Goal: Task Accomplishment & Management: Manage account settings

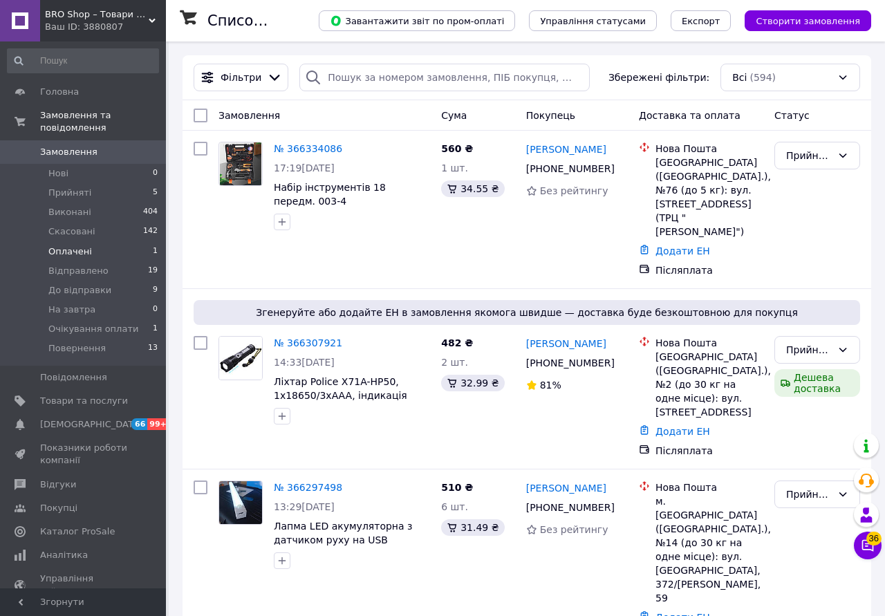
click at [92, 242] on li "Оплачені 1" at bounding box center [83, 251] width 166 height 19
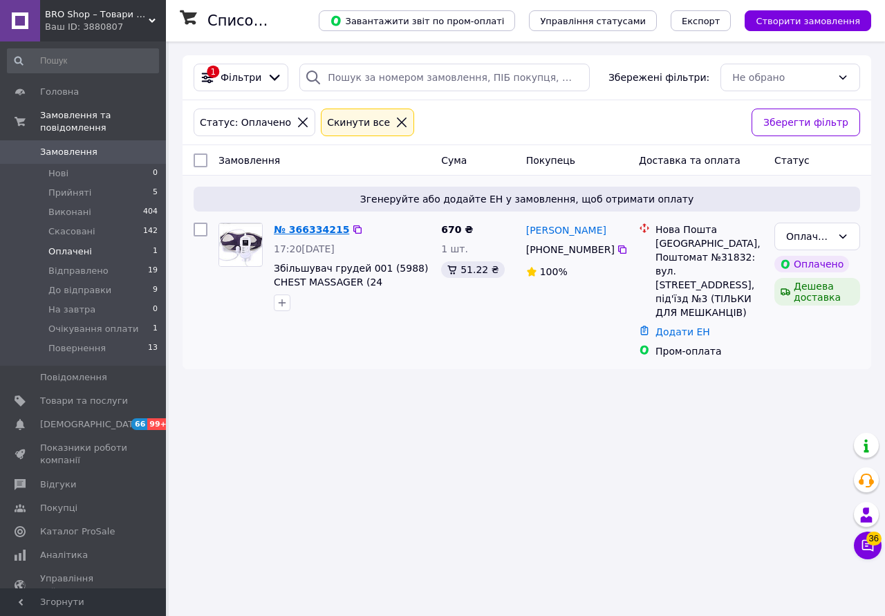
click at [326, 234] on link "№ 366334215" at bounding box center [311, 229] width 75 height 11
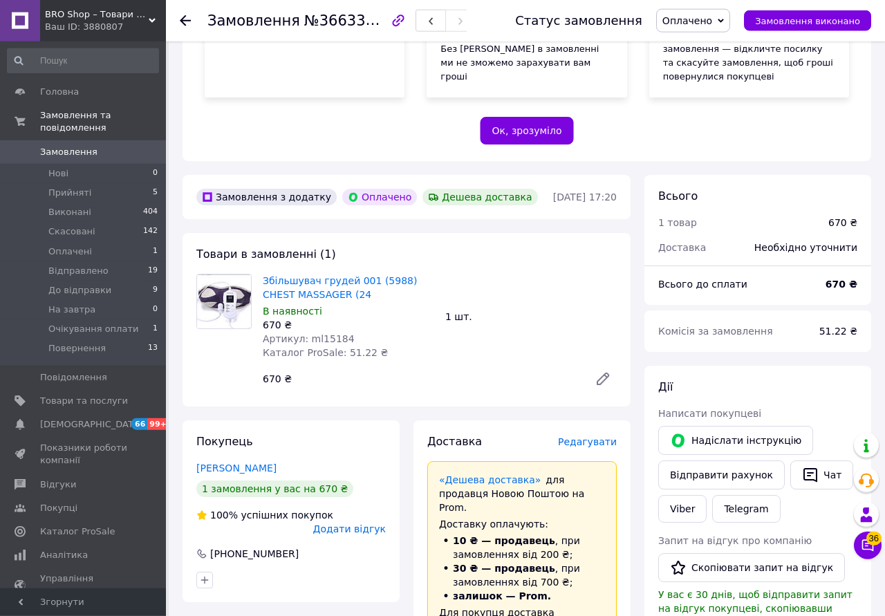
scroll to position [301, 0]
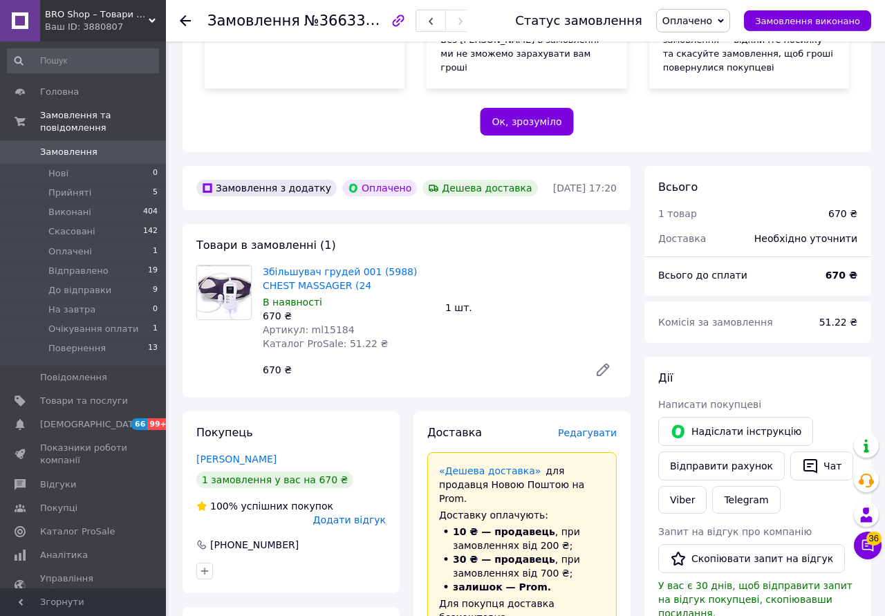
click at [576, 427] on span "Редагувати" at bounding box center [587, 432] width 59 height 11
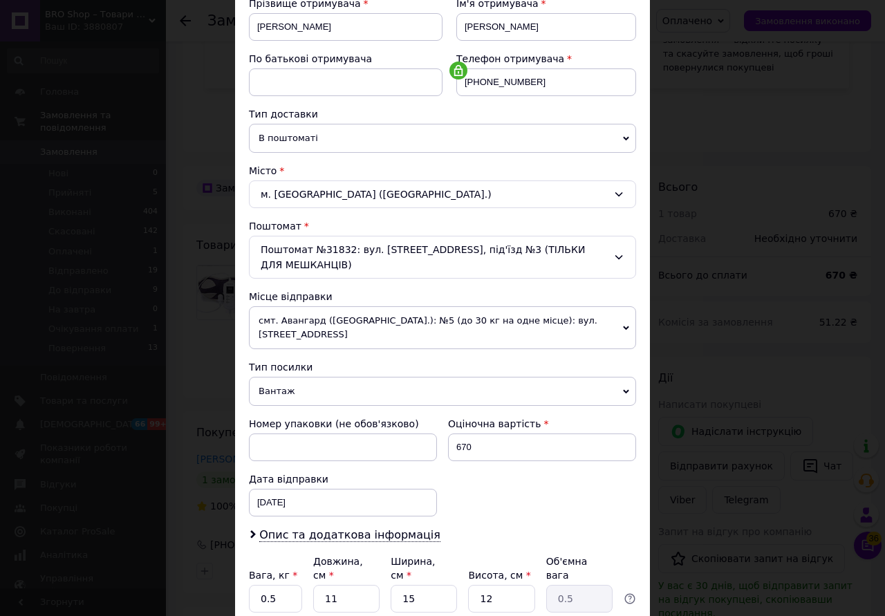
scroll to position [302, 0]
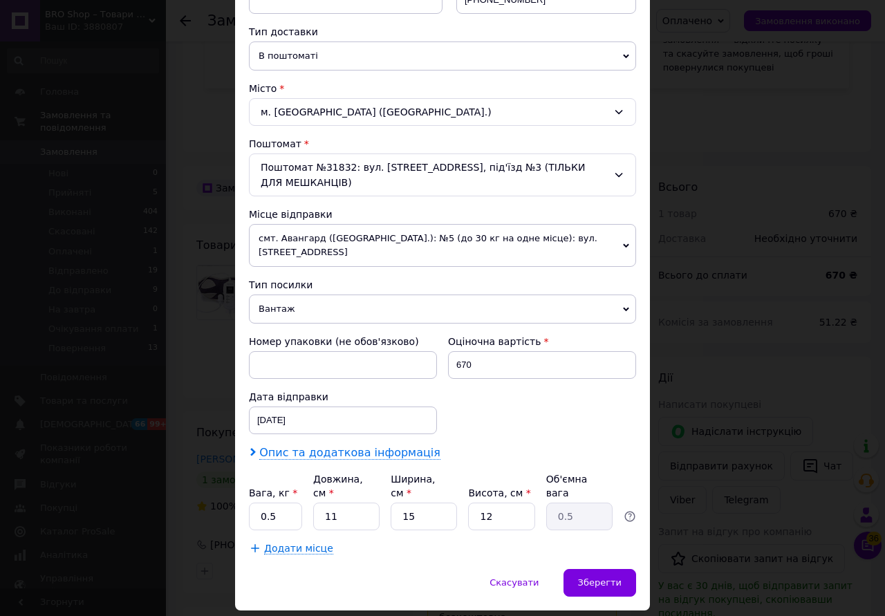
click at [379, 446] on span "Опис та додаткова інформація" at bounding box center [349, 453] width 181 height 14
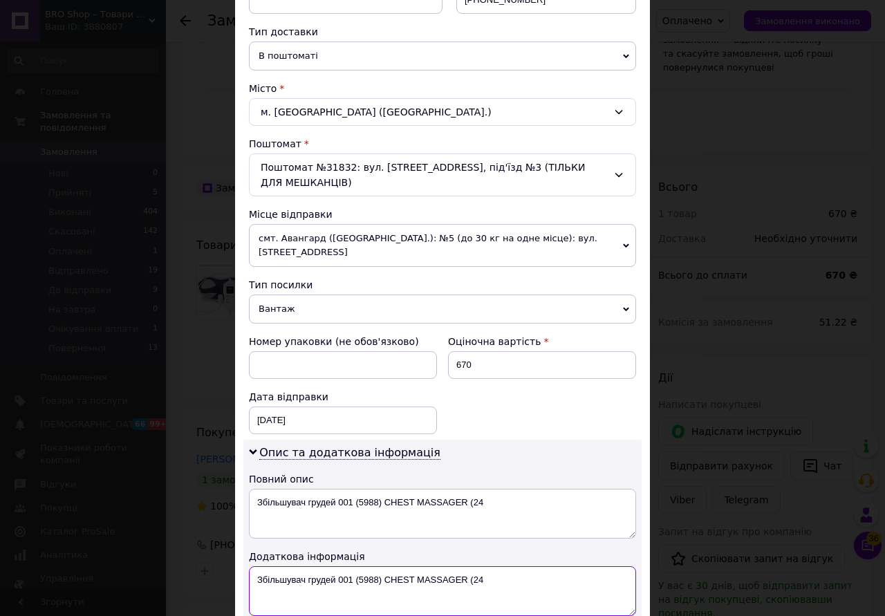
click at [518, 566] on textarea "Збільшувач грудей 001 (5988) CHEST MASSAGER (24" at bounding box center [442, 591] width 387 height 50
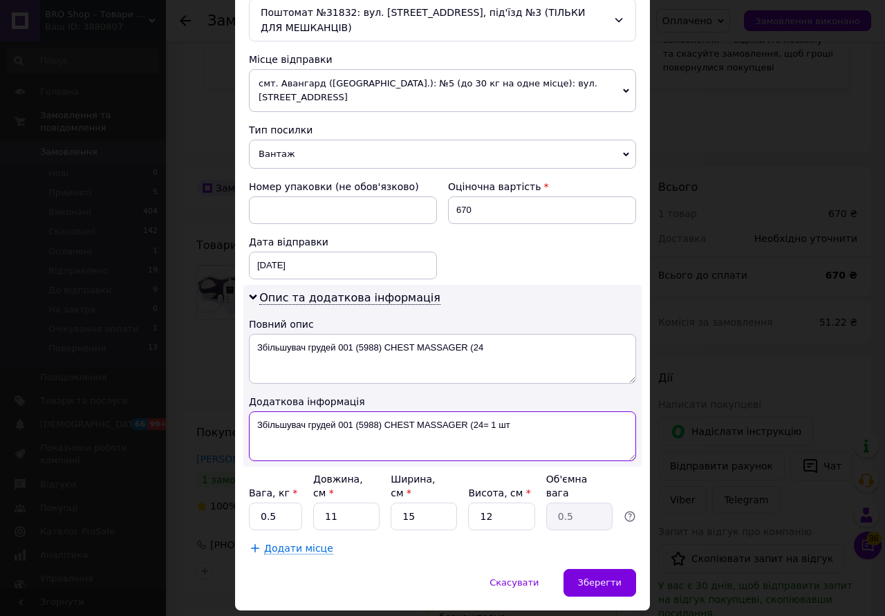
type textarea "Збільшувач грудей 001 (5988) CHEST MASSAGER (24= 1 шт"
drag, startPoint x: 347, startPoint y: 479, endPoint x: 314, endPoint y: 473, distance: 33.8
click at [319, 503] on input "11" at bounding box center [346, 517] width 66 height 28
type input "2"
type input "0.1"
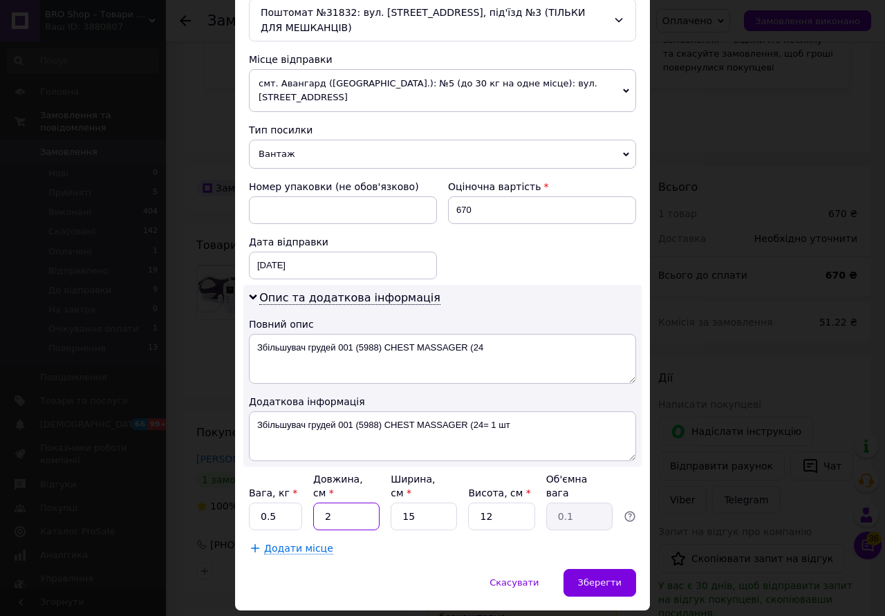
type input "20"
type input "0.9"
type input "20"
drag, startPoint x: 491, startPoint y: 467, endPoint x: 469, endPoint y: 467, distance: 22.8
click at [469, 503] on input "12" at bounding box center [501, 517] width 66 height 28
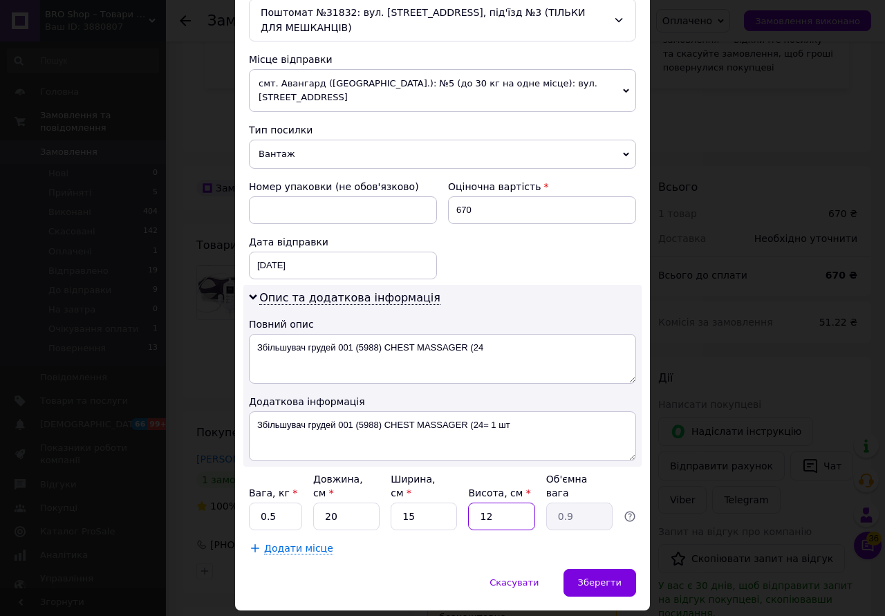
type input "2"
type input "0.15"
type input "20"
type input "1.5"
type input "20"
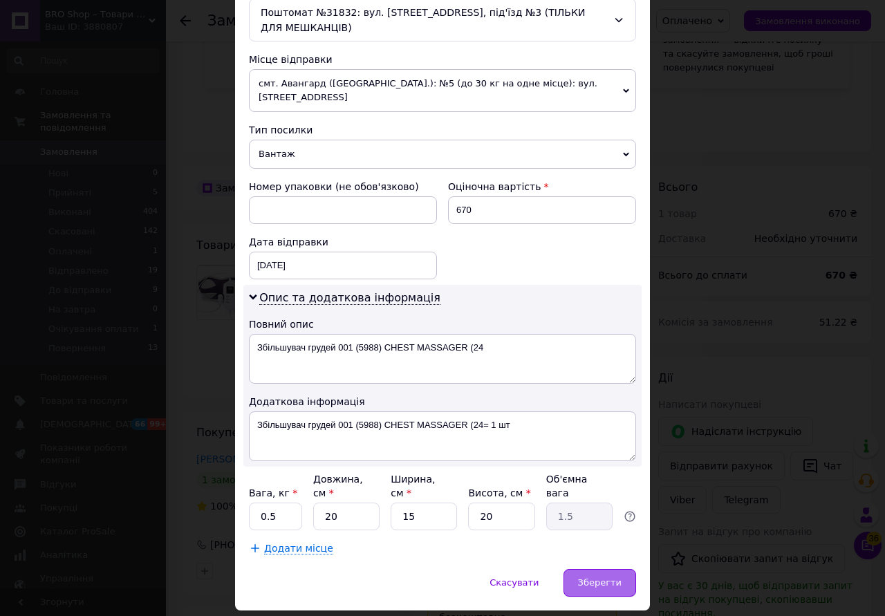
click at [632, 569] on div "Зберегти" at bounding box center [599, 583] width 73 height 28
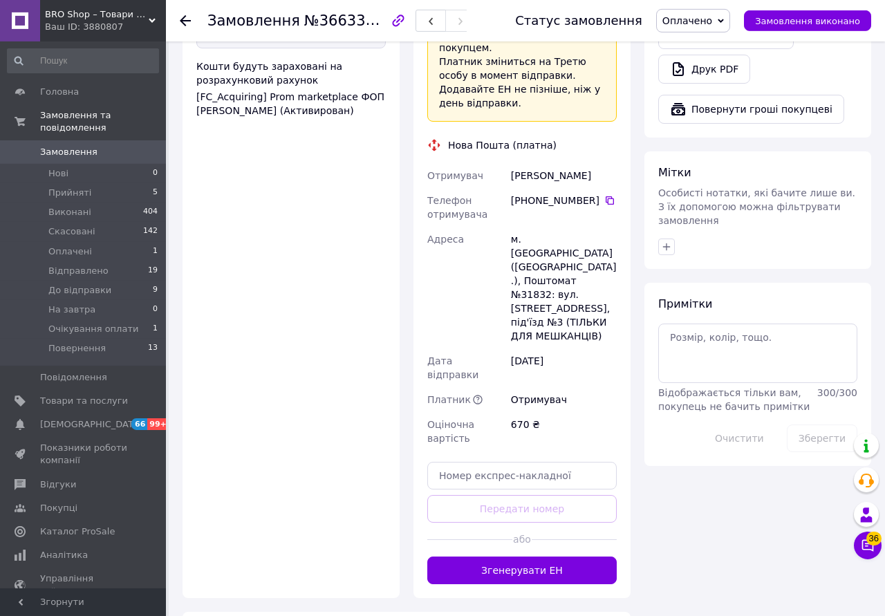
scroll to position [941, 0]
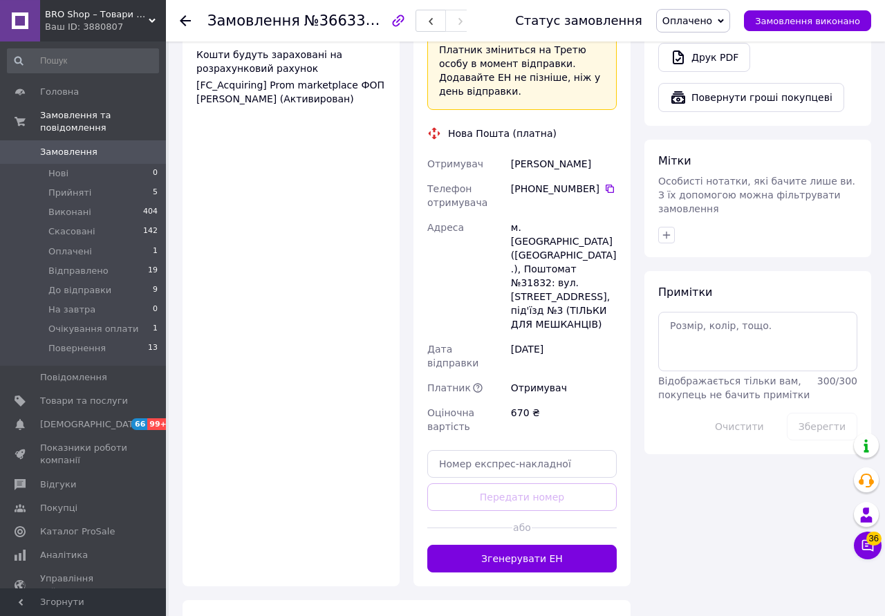
click at [505, 545] on button "Згенерувати ЕН" at bounding box center [521, 559] width 189 height 28
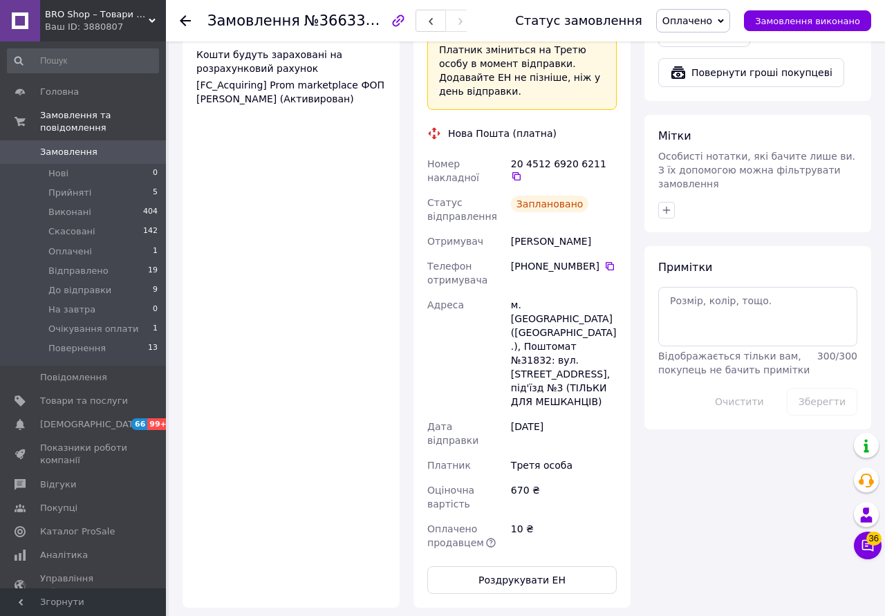
click at [724, 19] on icon at bounding box center [721, 21] width 6 height 4
click at [721, 135] on li "До відправки" at bounding box center [709, 131] width 104 height 21
click at [88, 323] on span "Очікування оплати" at bounding box center [93, 329] width 90 height 12
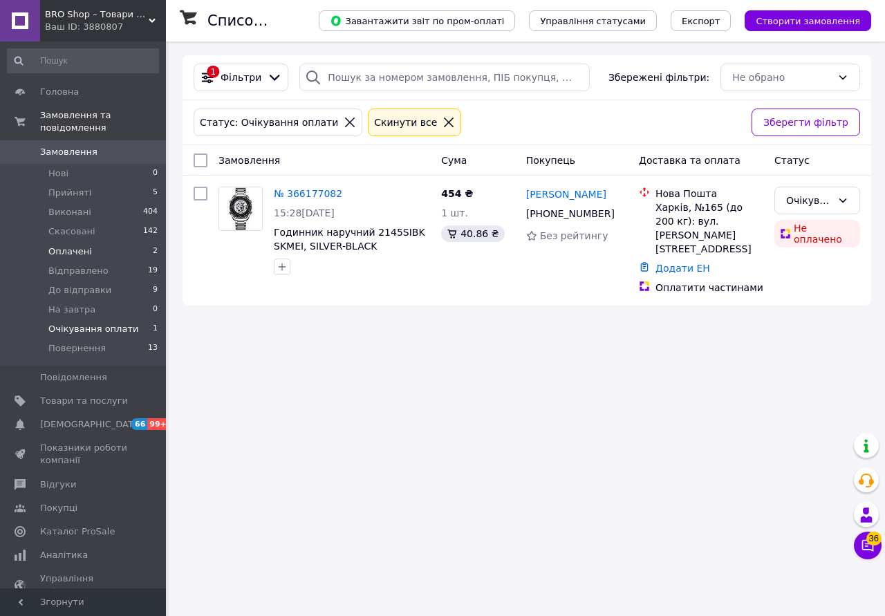
click at [56, 245] on span "Оплачені" at bounding box center [70, 251] width 44 height 12
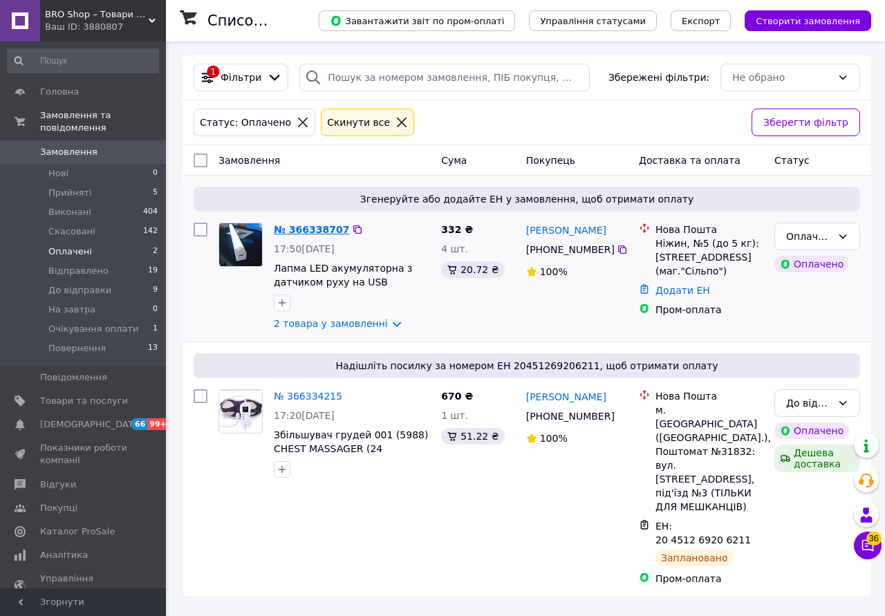
click at [324, 229] on link "№ 366338707" at bounding box center [311, 229] width 75 height 11
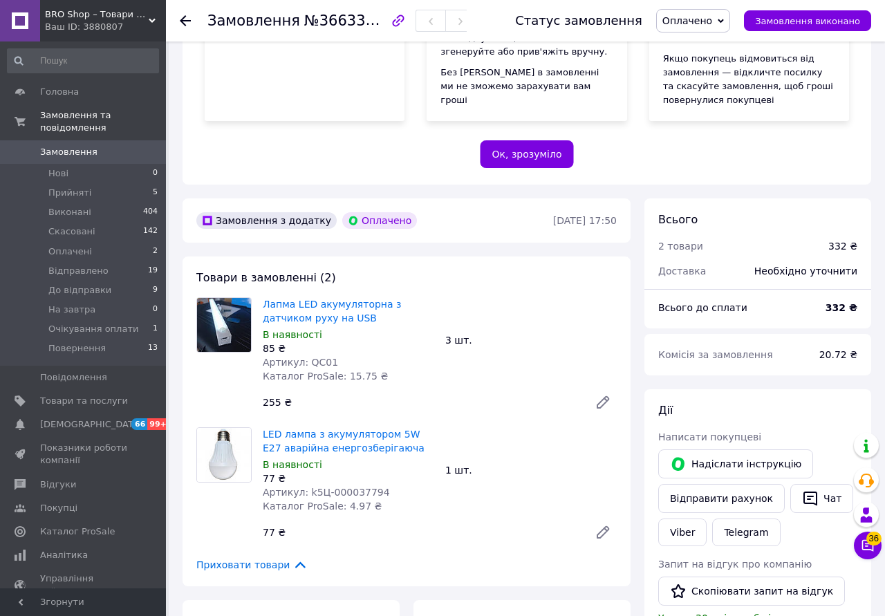
scroll to position [277, 0]
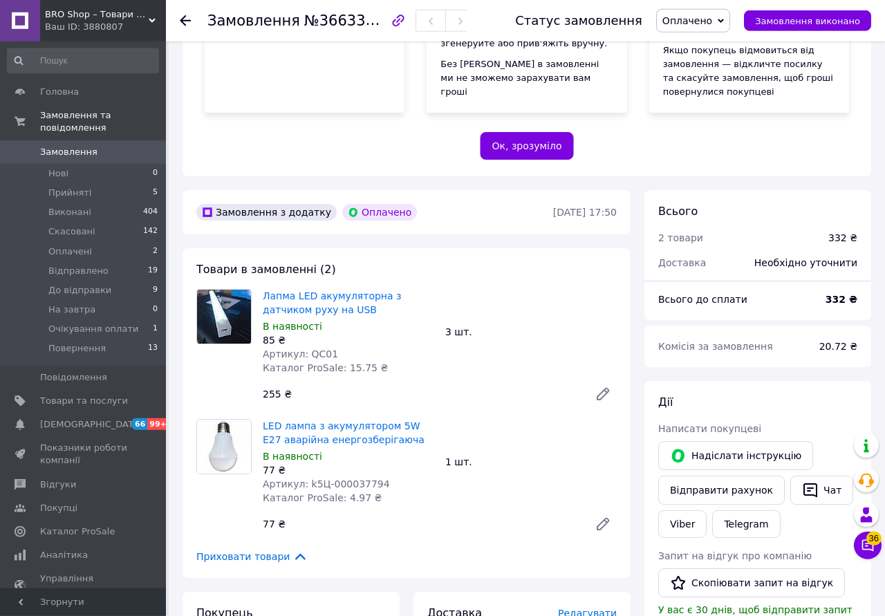
click at [609, 608] on span "Редагувати" at bounding box center [587, 613] width 59 height 11
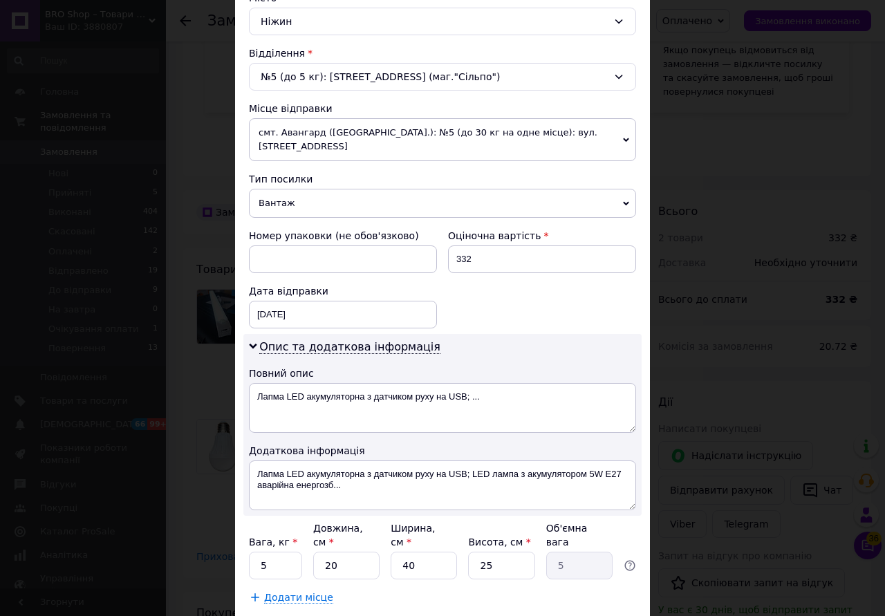
scroll to position [457, 0]
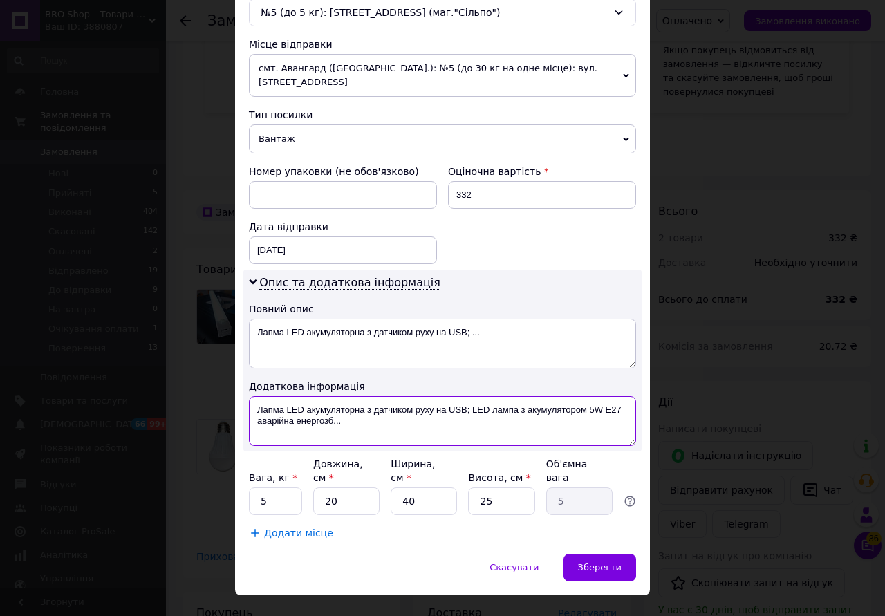
click at [470, 396] on textarea "Лапма LED акумуляторна з датчиком руху на USB; LED лампа з акумулятором 5W E27 …" at bounding box center [442, 421] width 387 height 50
click at [379, 419] on textarea "Лапма LED акумуляторна з датчиком руху на USB= LED лампа з акумулятором 5W E27 …" at bounding box center [442, 421] width 387 height 50
click at [472, 396] on textarea "Лапма LED акумуляторна з датчиком руху на USB= LED лампа з акумулятором 5W E27 …" at bounding box center [442, 421] width 387 height 50
click at [465, 410] on textarea "Лапма LED акумуляторна з датчиком руху на USB=3 LED лампа з акумулятором 5W E27…" at bounding box center [442, 421] width 387 height 50
type textarea "Лапма LED акумуляторна з датчиком руху на USB=3 LED лампа з акумулятором 5W E27…"
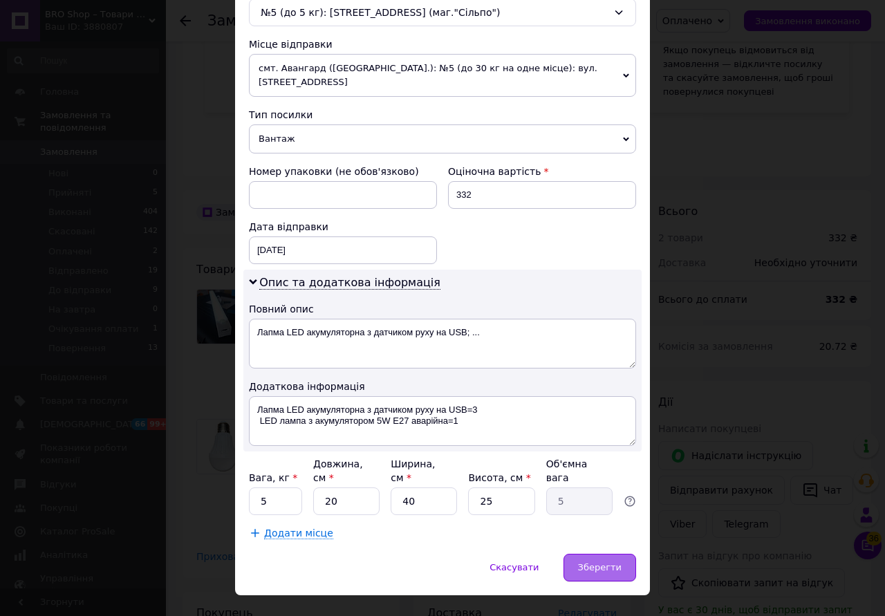
click at [608, 562] on span "Зберегти" at bounding box center [600, 567] width 44 height 10
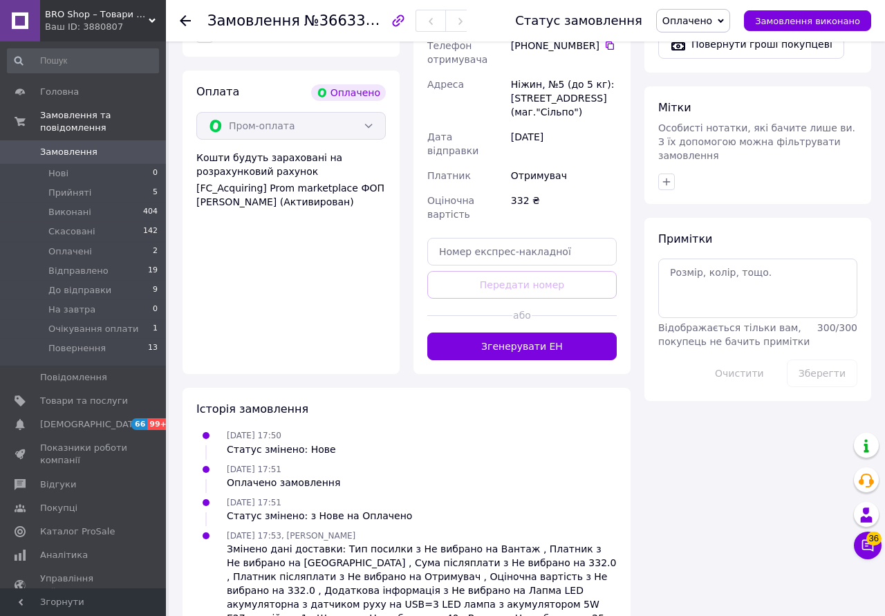
scroll to position [1016, 0]
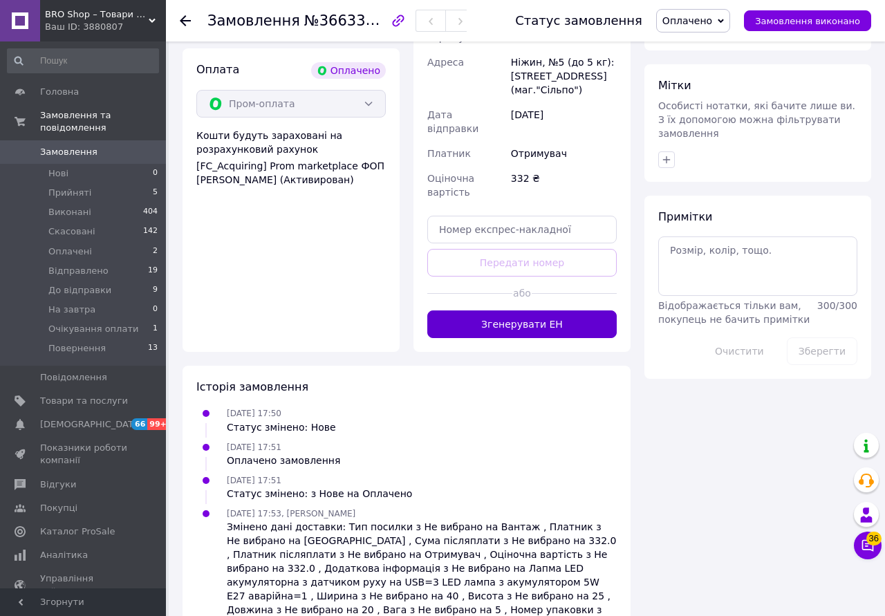
click at [579, 310] on button "Згенерувати ЕН" at bounding box center [521, 324] width 189 height 28
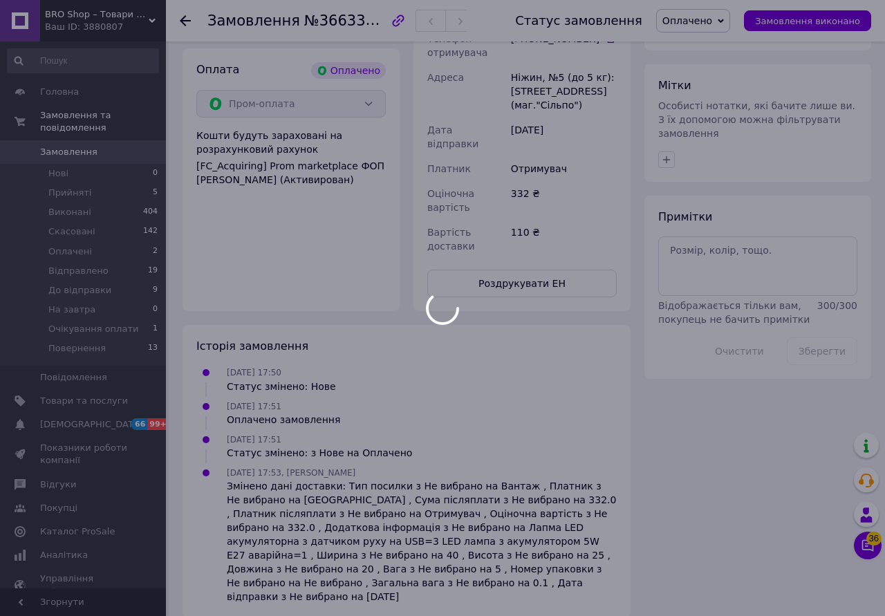
scroll to position [962, 0]
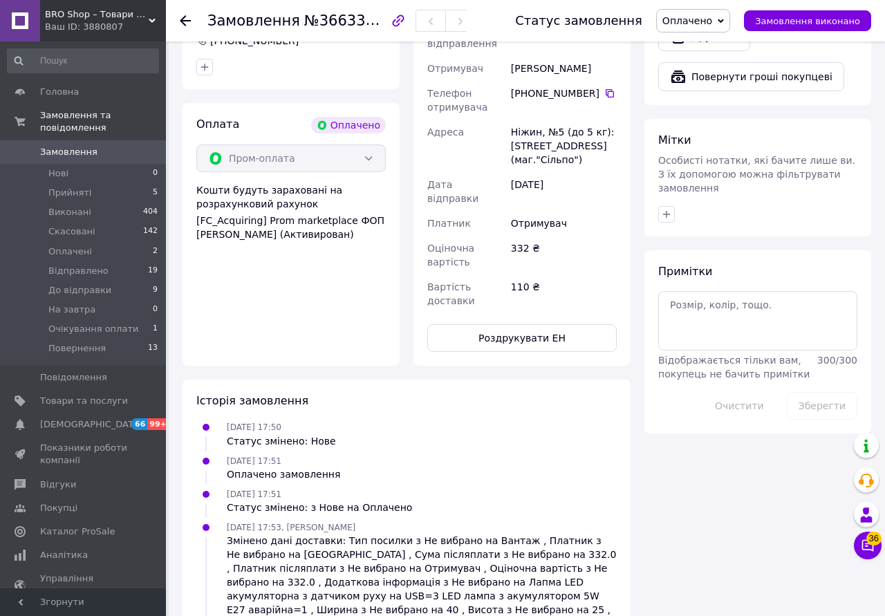
click at [724, 19] on icon at bounding box center [721, 21] width 6 height 6
click at [721, 134] on li "До відправки" at bounding box center [709, 131] width 104 height 21
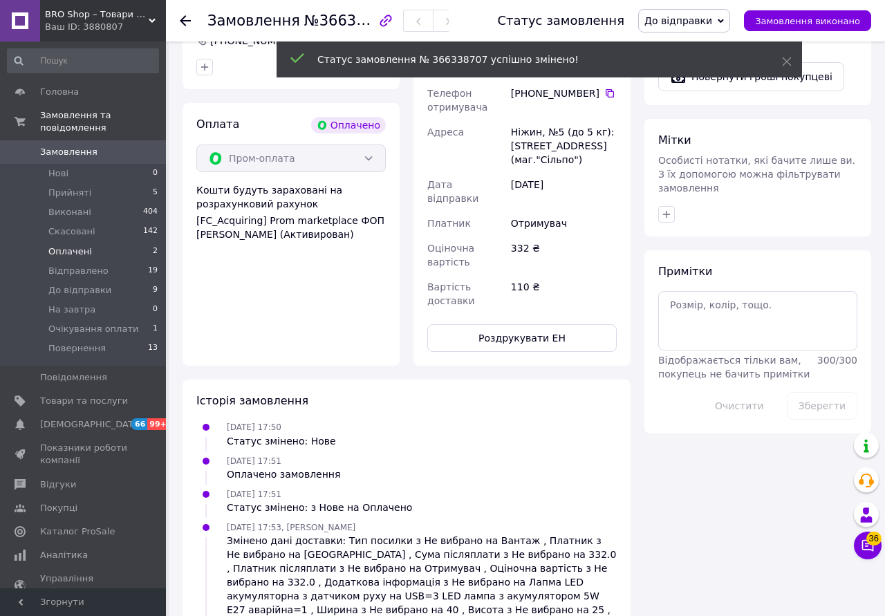
click at [142, 242] on li "Оплачені 2" at bounding box center [83, 251] width 166 height 19
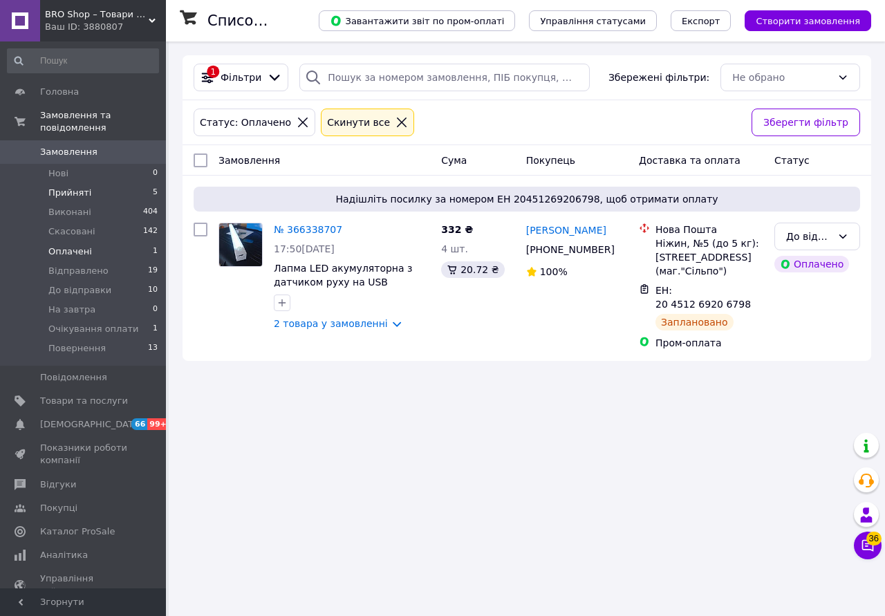
click at [119, 183] on li "Прийняті 5" at bounding box center [83, 192] width 166 height 19
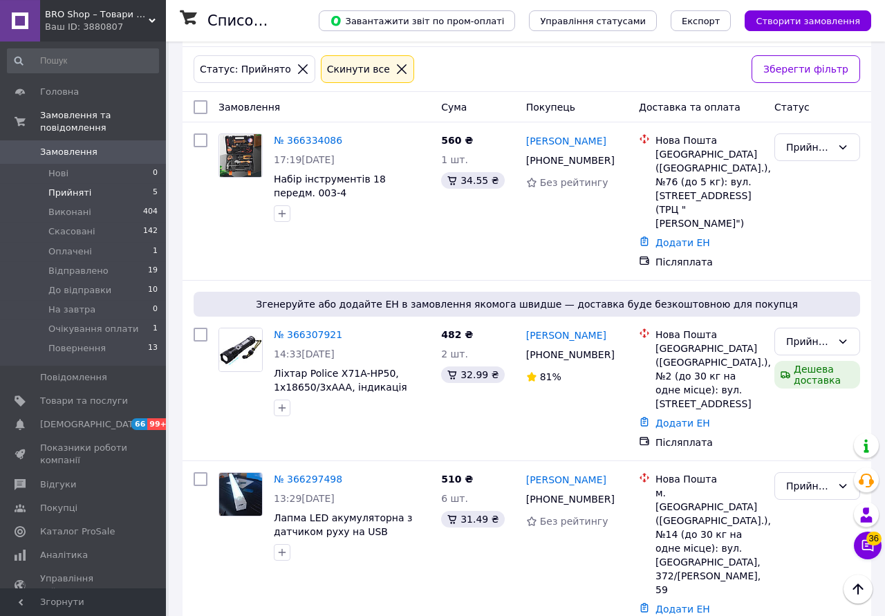
scroll to position [28, 0]
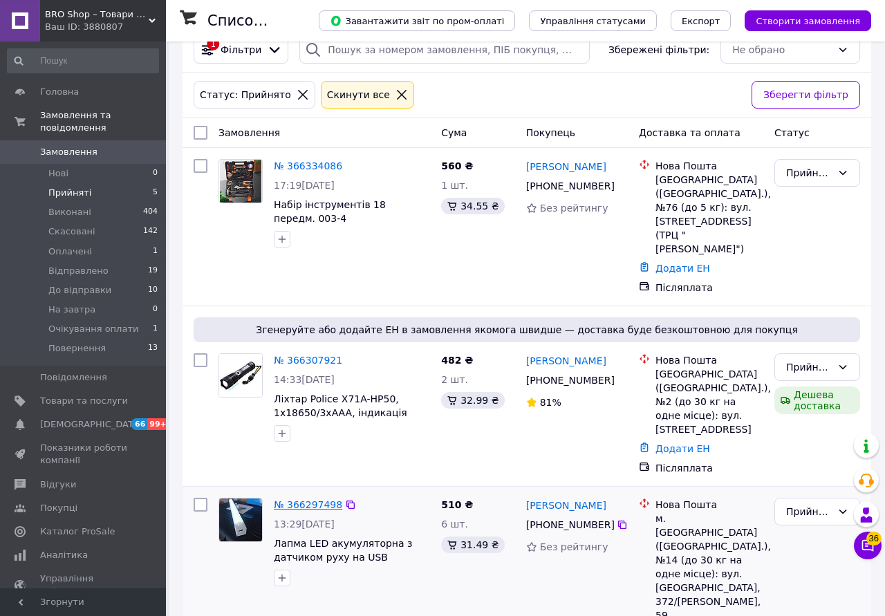
click at [309, 499] on link "№ 366297498" at bounding box center [308, 504] width 68 height 11
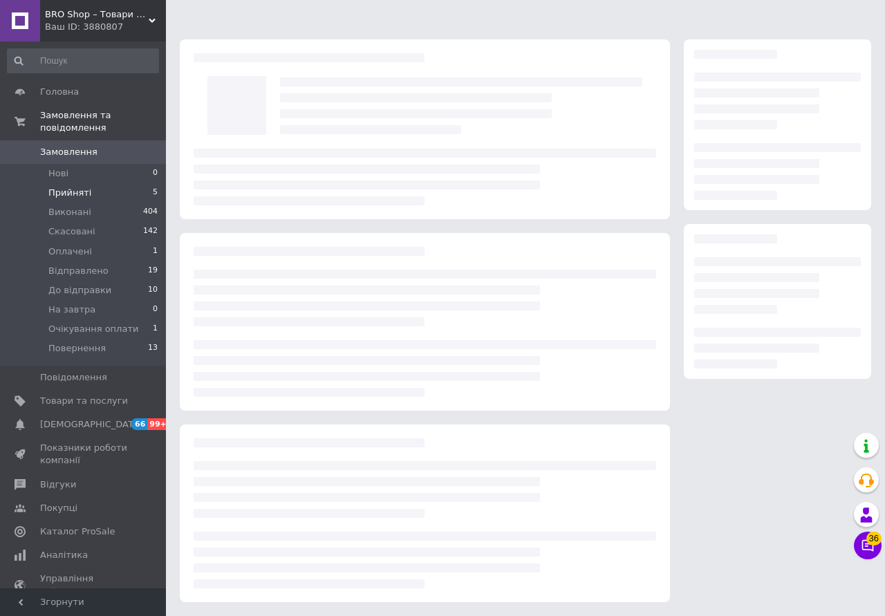
scroll to position [16, 0]
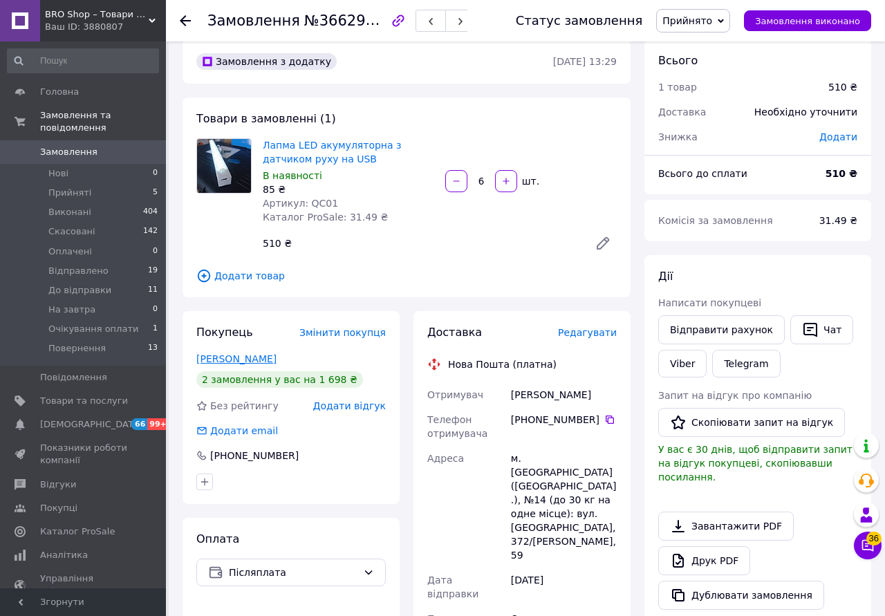
click at [251, 353] on link "[PERSON_NAME]" at bounding box center [236, 358] width 80 height 11
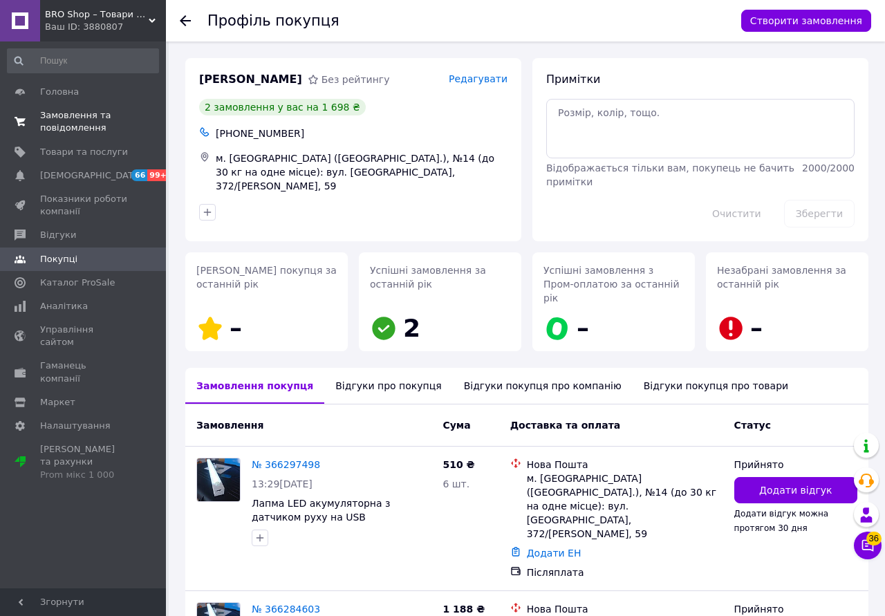
click at [71, 135] on link "Замовлення та повідомлення 0 0" at bounding box center [83, 122] width 166 height 36
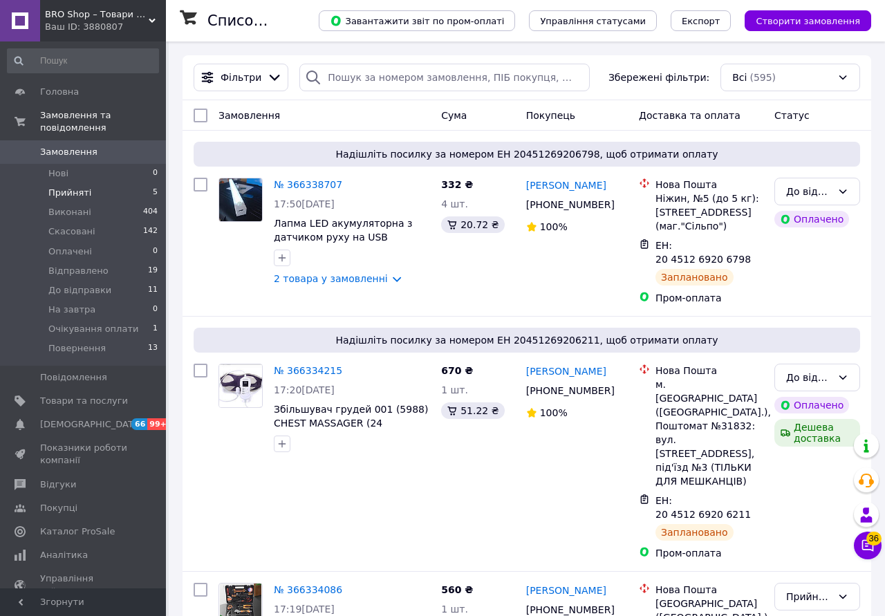
click at [96, 183] on li "Прийняті 5" at bounding box center [83, 192] width 166 height 19
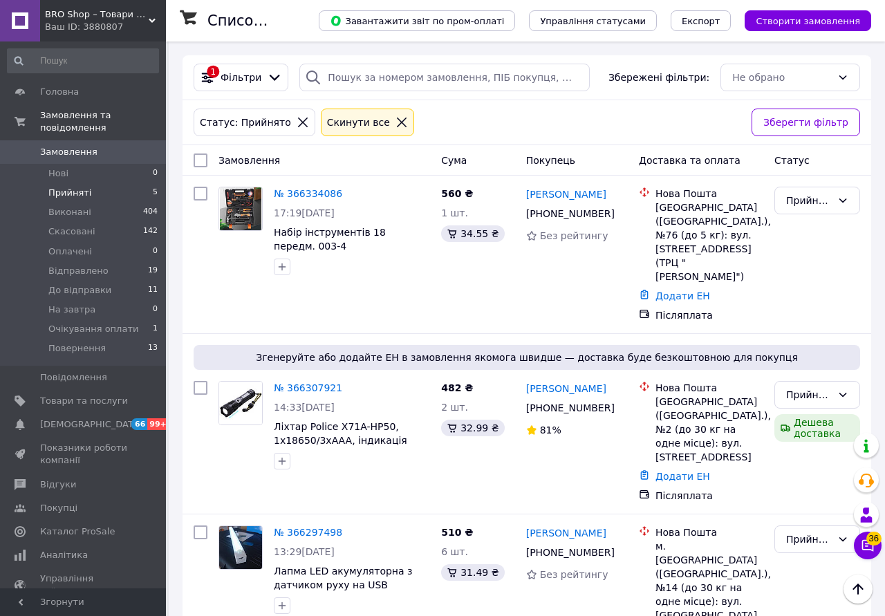
scroll to position [305, 0]
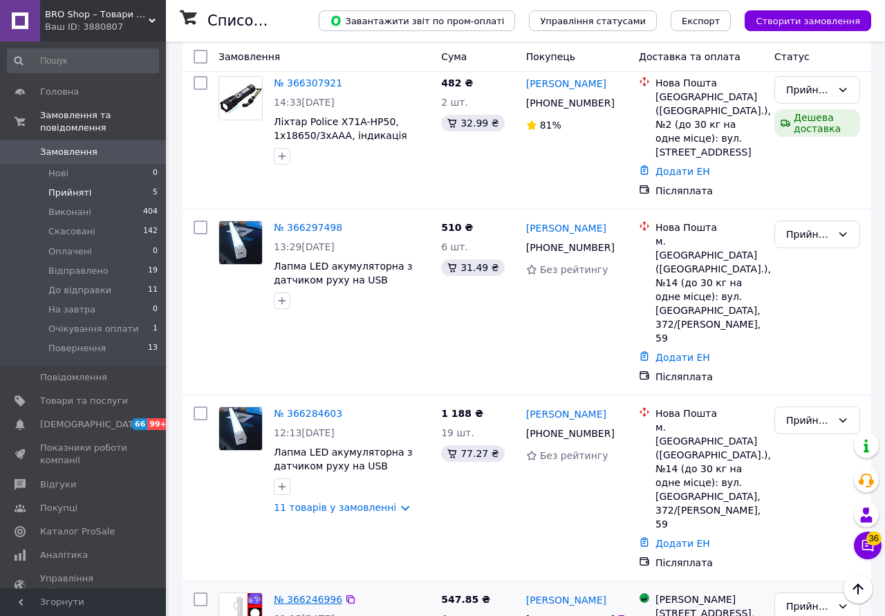
click at [319, 594] on link "№ 366246996" at bounding box center [308, 599] width 68 height 11
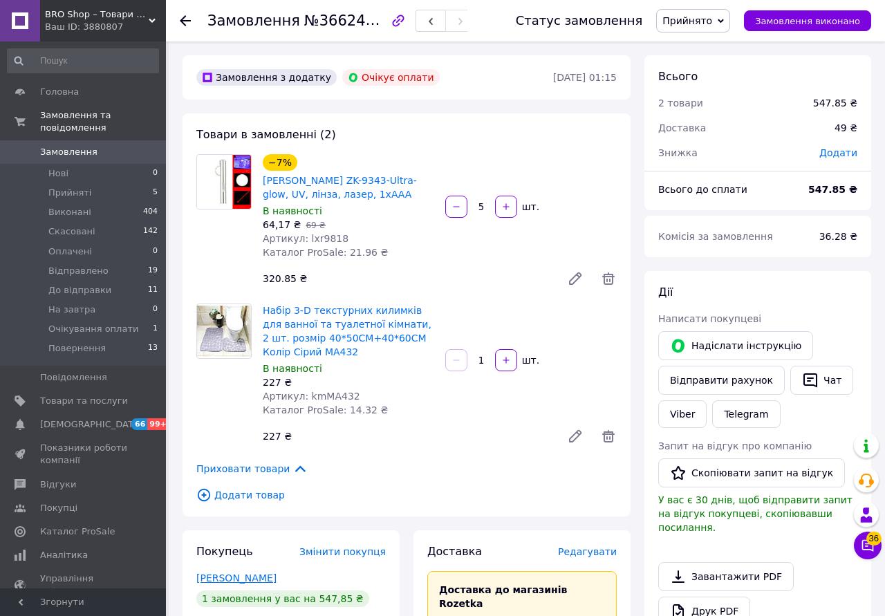
click at [246, 574] on link "[PERSON_NAME]" at bounding box center [236, 577] width 80 height 11
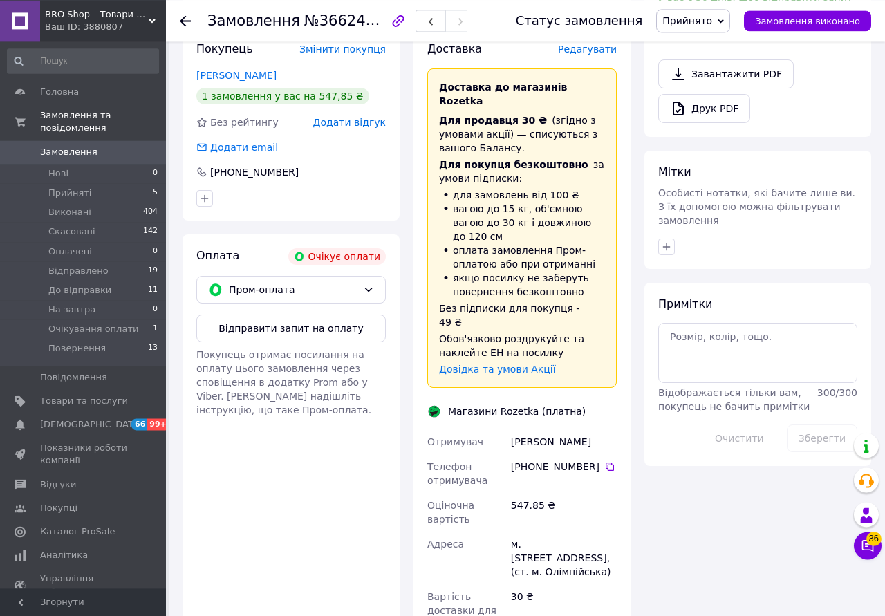
scroll to position [510, 0]
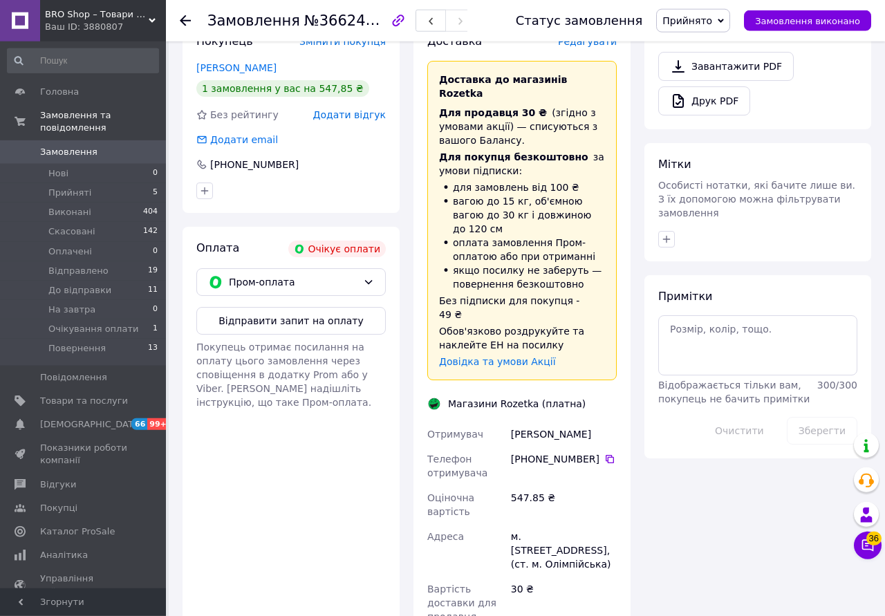
click at [730, 20] on span "Прийнято" at bounding box center [693, 21] width 74 height 24
click at [736, 44] on li "Скасовано" at bounding box center [709, 47] width 104 height 21
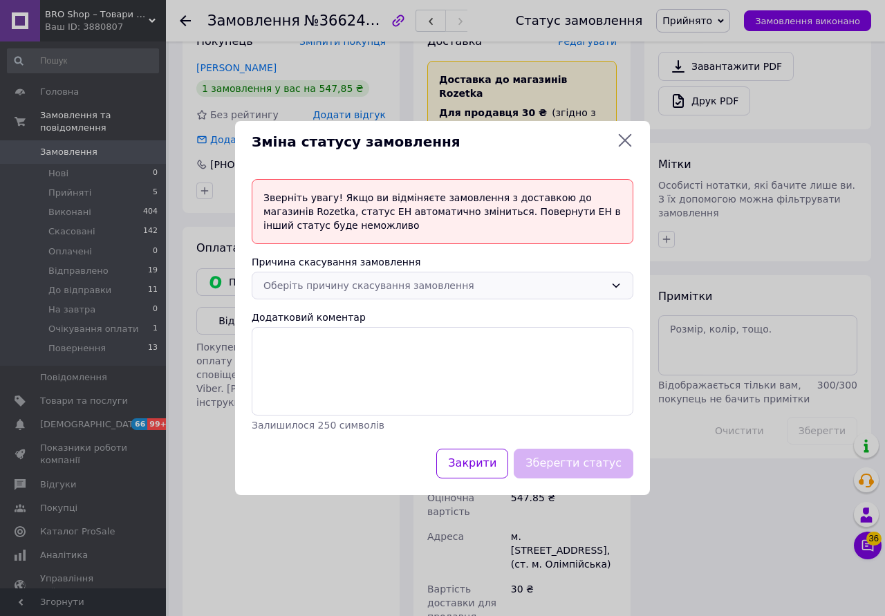
click at [615, 279] on div "Оберіть причину скасування замовлення" at bounding box center [443, 286] width 382 height 28
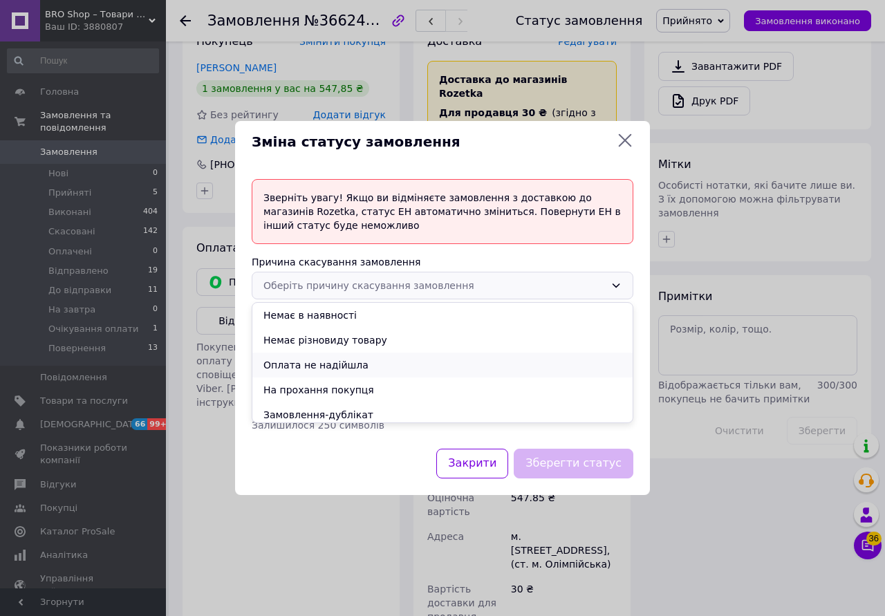
click at [353, 371] on li "Оплата не надійшла" at bounding box center [442, 365] width 380 height 25
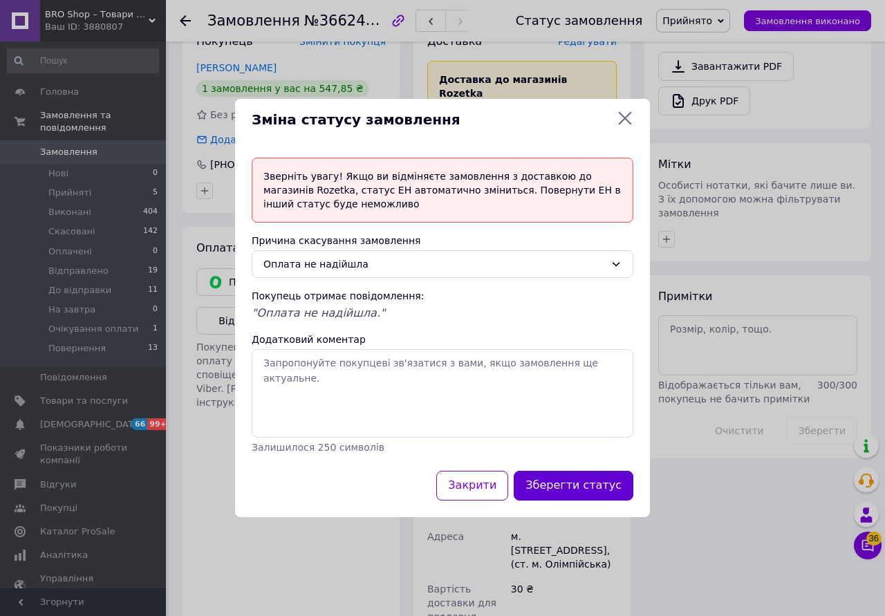
click at [563, 480] on button "Зберегти статус" at bounding box center [574, 486] width 120 height 30
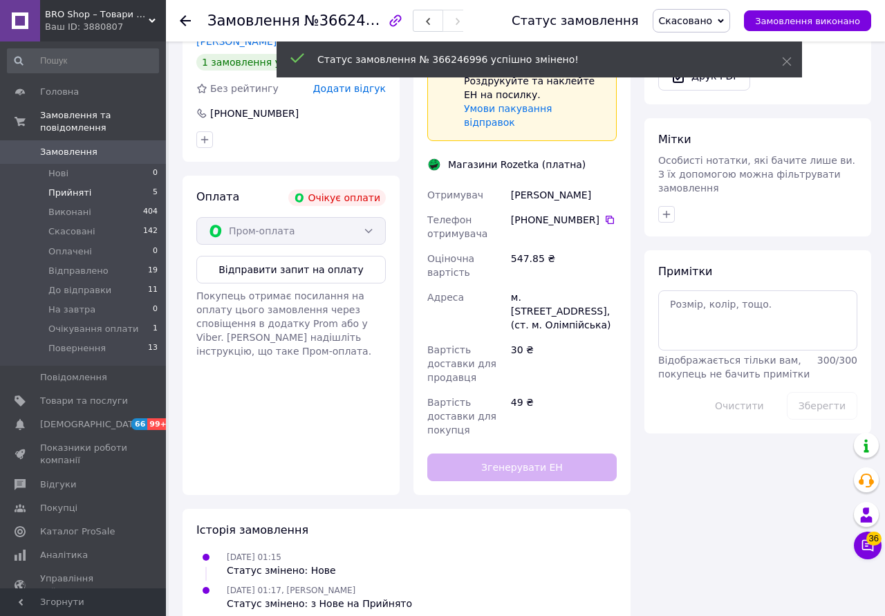
click at [61, 187] on span "Прийняті" at bounding box center [69, 193] width 43 height 12
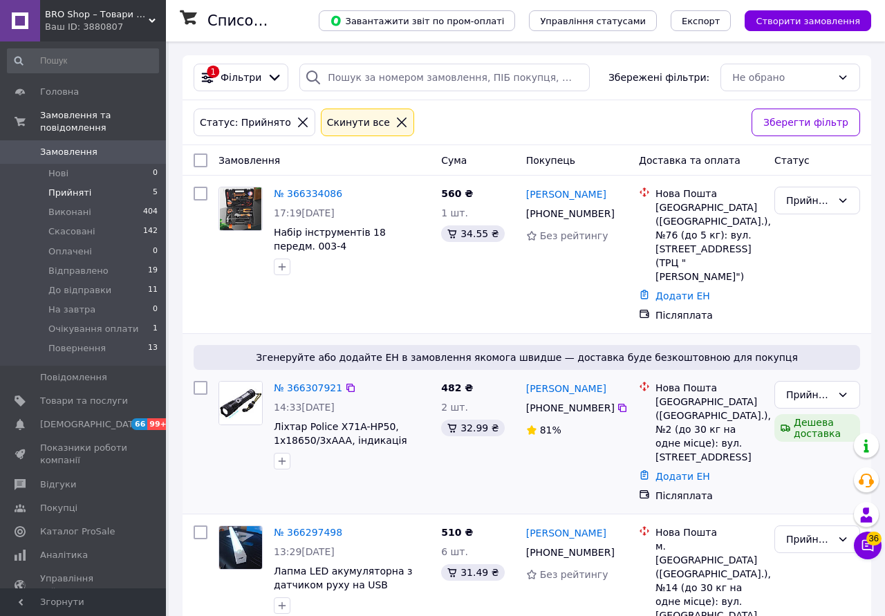
drag, startPoint x: 312, startPoint y: 365, endPoint x: 317, endPoint y: 375, distance: 10.5
click at [313, 379] on div "№ 366307921" at bounding box center [307, 387] width 71 height 17
click at [319, 382] on link "№ 366307921" at bounding box center [308, 387] width 68 height 11
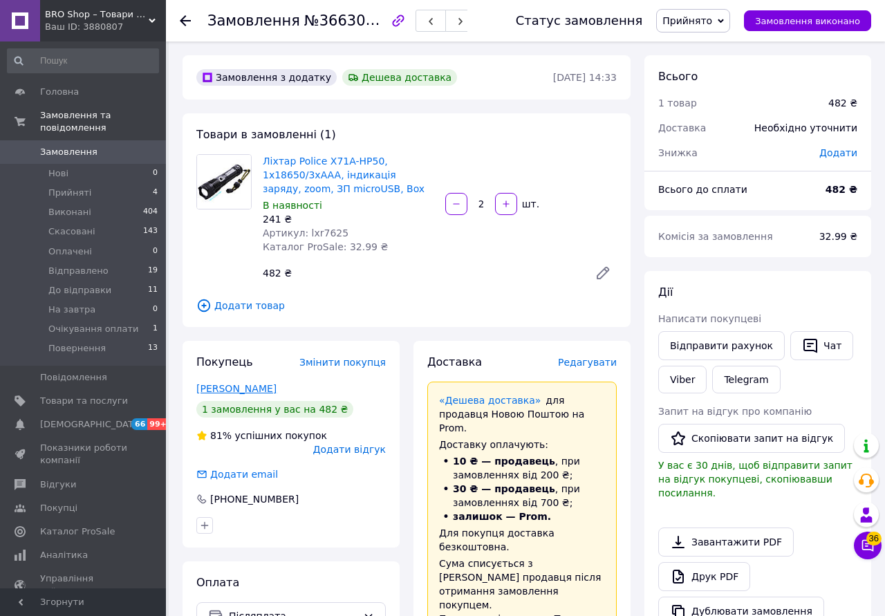
click at [244, 391] on link "[PERSON_NAME]" at bounding box center [236, 388] width 80 height 11
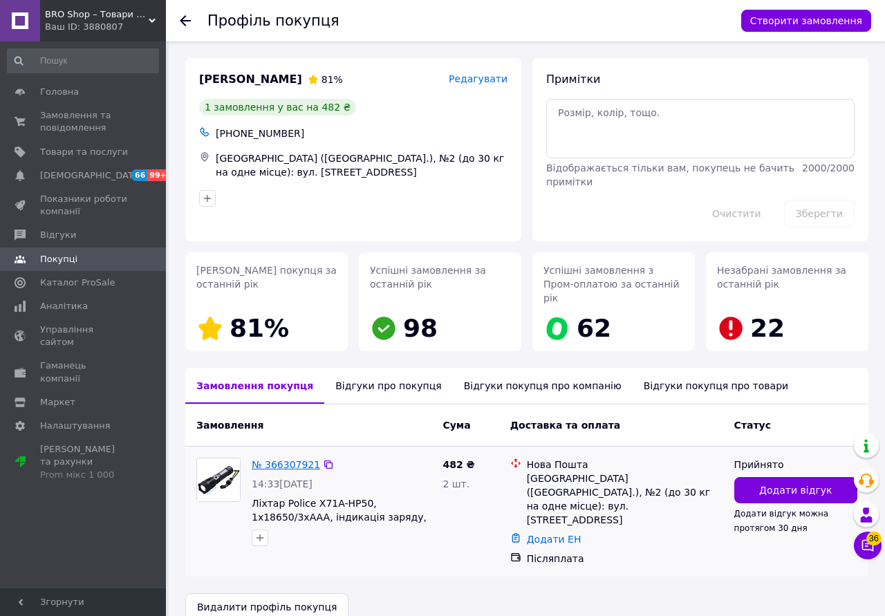
click at [290, 459] on link "№ 366307921" at bounding box center [286, 464] width 68 height 11
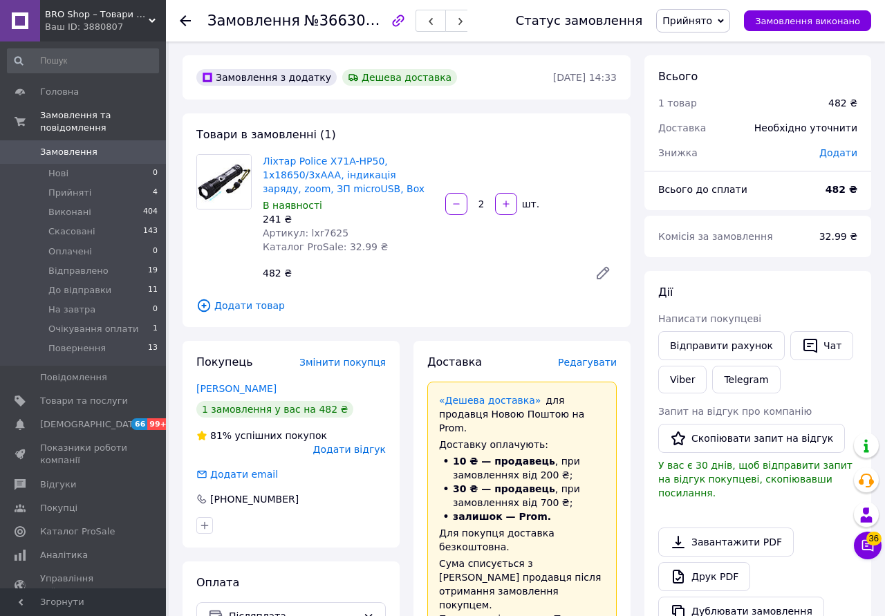
click at [605, 365] on span "Редагувати" at bounding box center [587, 362] width 59 height 11
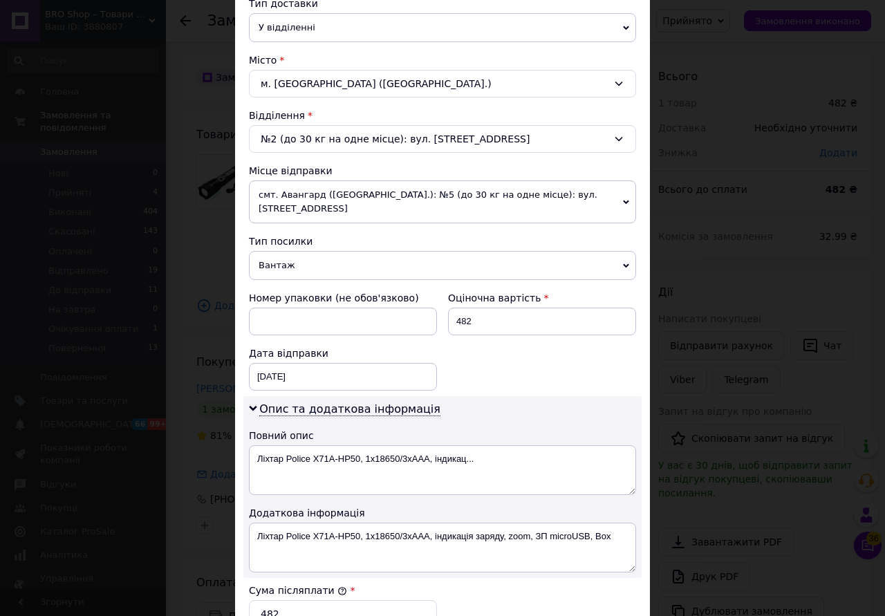
scroll to position [594, 0]
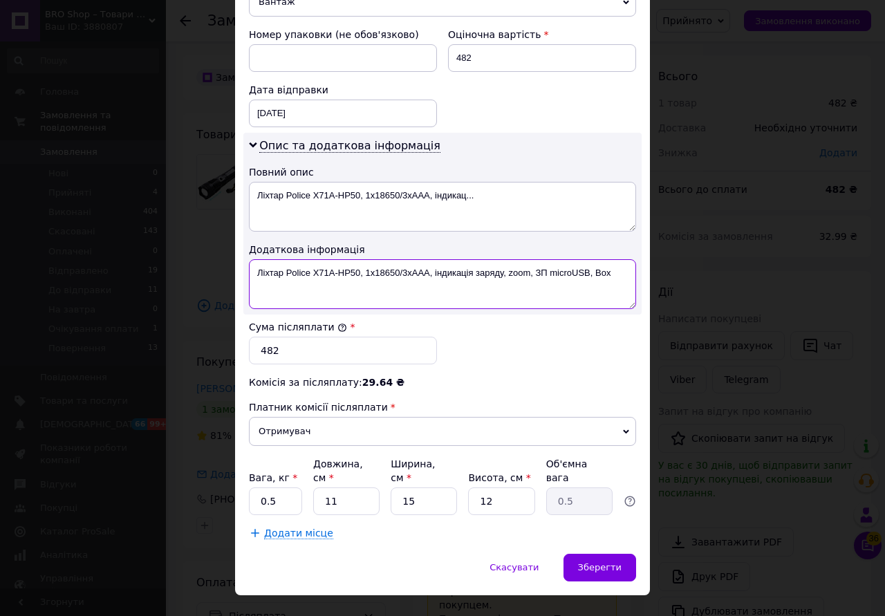
click at [621, 263] on textarea "Ліхтар Police X71A-HP50, 1x18650/3xAAA, індикація заряду, zoom, ЗП microUSB, Box" at bounding box center [442, 284] width 387 height 50
type textarea "Ліхтар Police X71A-HP50, 1x18650/3xAAA, індикація заряду, zoom, ЗП microUSB, Bo…"
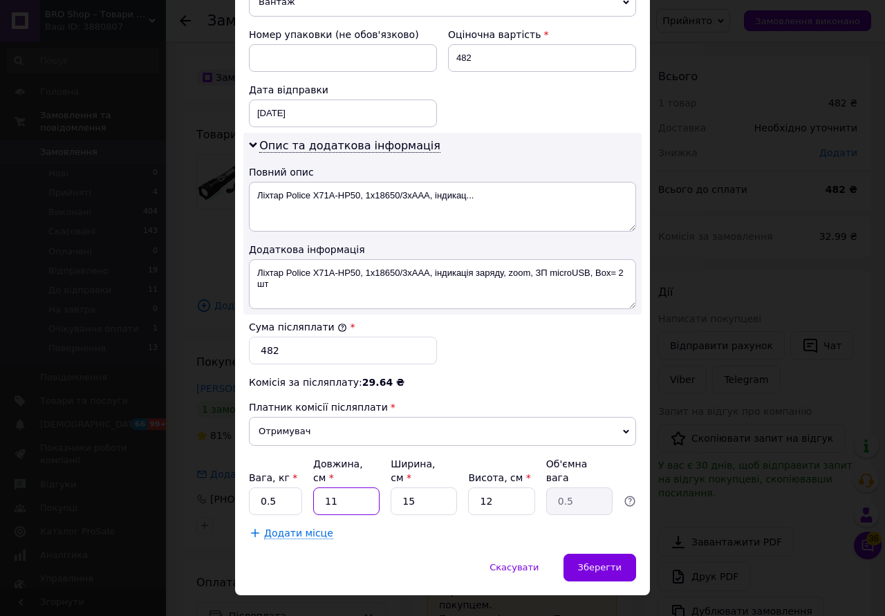
drag, startPoint x: 347, startPoint y: 476, endPoint x: 312, endPoint y: 477, distance: 35.3
click at [313, 487] on input "11" at bounding box center [346, 501] width 66 height 28
type input "2"
type input "0.1"
type input "20"
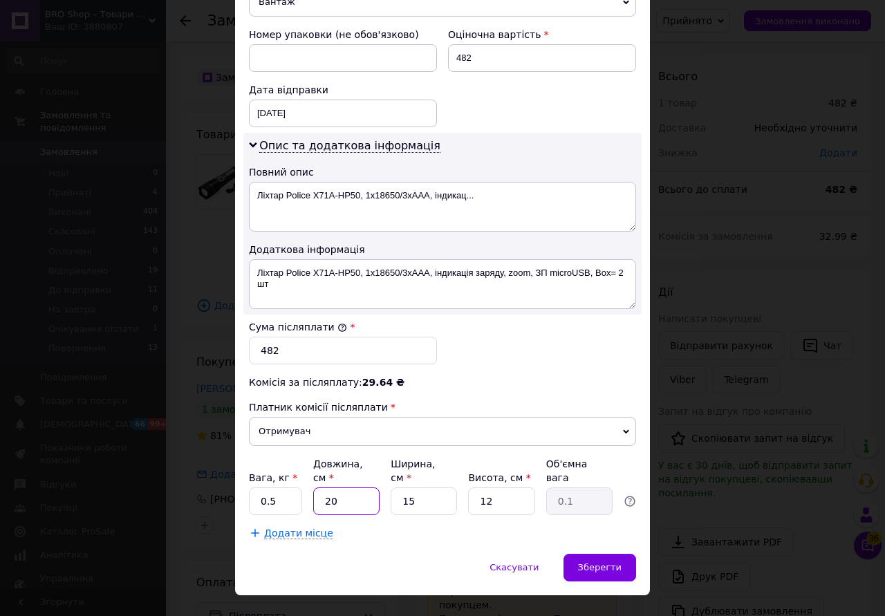
type input "0.9"
type input "20"
drag, startPoint x: 514, startPoint y: 479, endPoint x: 453, endPoint y: 482, distance: 61.6
click at [468, 487] on input "12" at bounding box center [501, 501] width 66 height 28
type input "2"
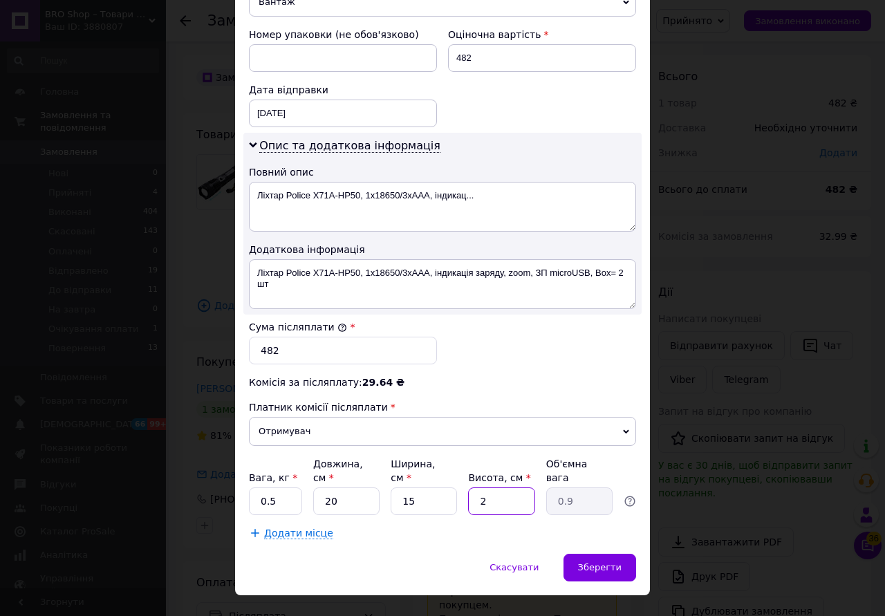
type input "0.15"
type input "20"
type input "1.5"
type input "20"
drag, startPoint x: 289, startPoint y: 469, endPoint x: 223, endPoint y: 482, distance: 67.5
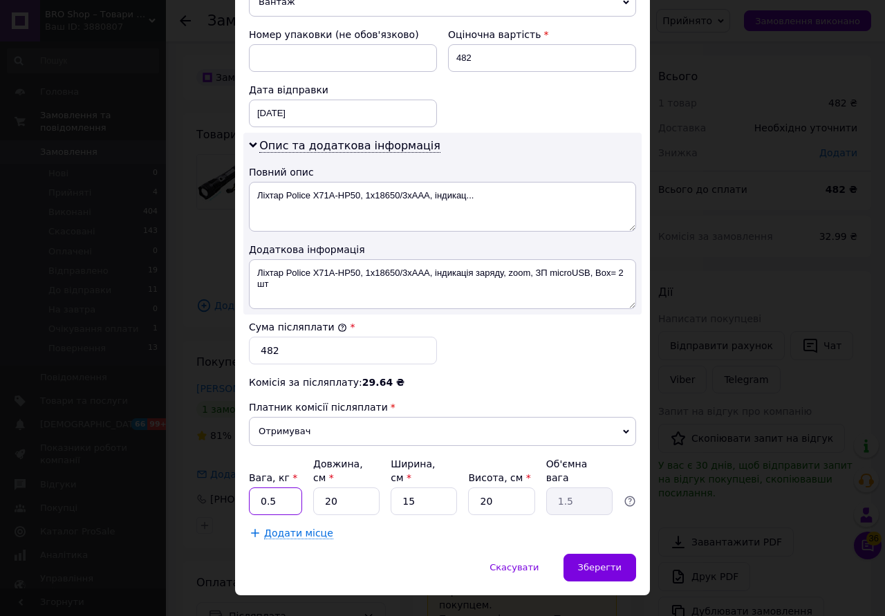
click at [249, 487] on input "0.5" at bounding box center [275, 501] width 53 height 28
type input "1"
click at [619, 562] on span "Зберегти" at bounding box center [600, 567] width 44 height 10
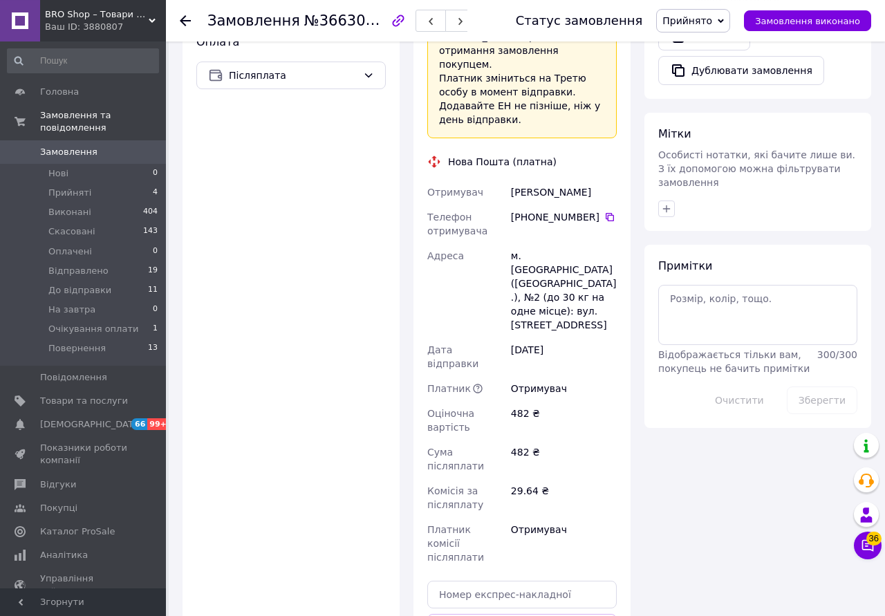
scroll to position [593, 0]
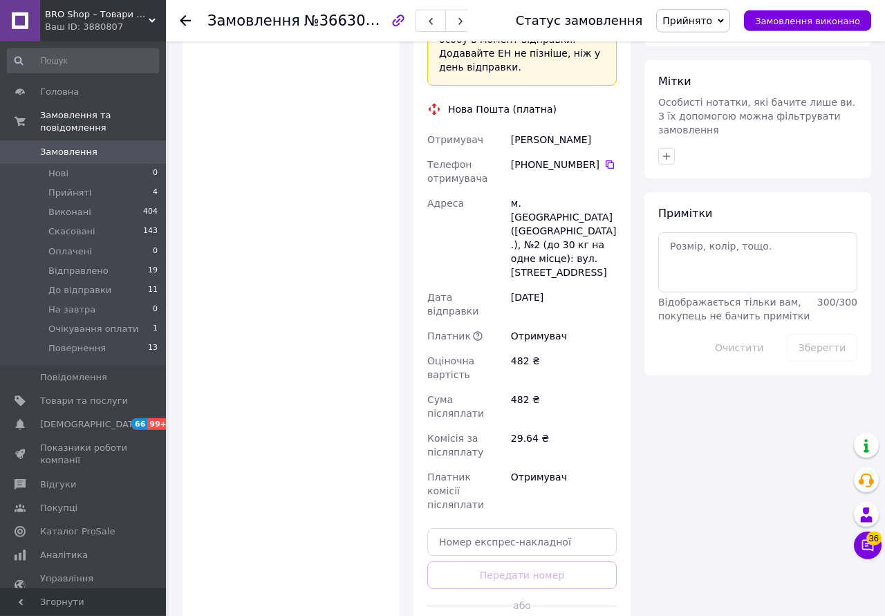
click at [724, 20] on icon at bounding box center [721, 21] width 6 height 4
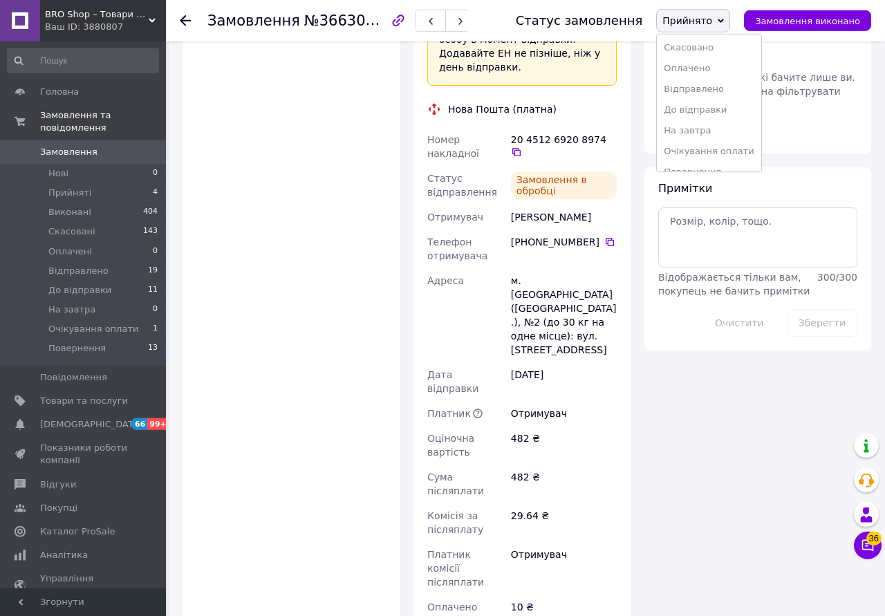
click at [728, 109] on li "До відправки" at bounding box center [709, 110] width 104 height 21
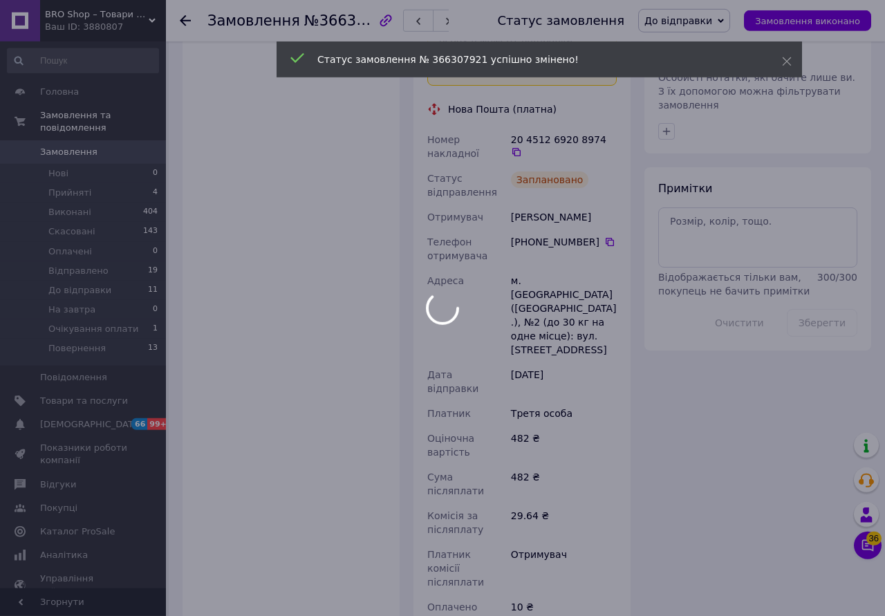
click at [94, 182] on div at bounding box center [442, 308] width 885 height 616
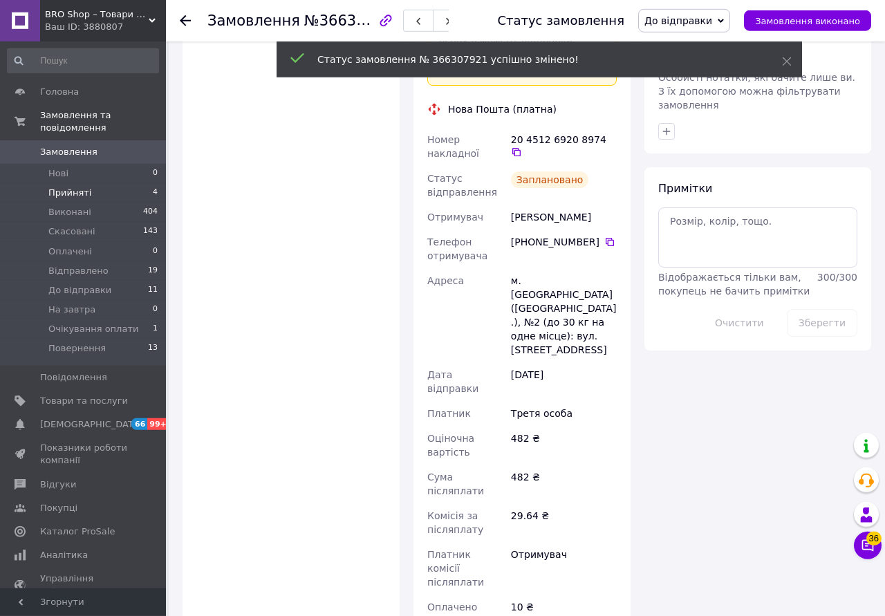
click at [98, 183] on li "Прийняті 4" at bounding box center [83, 192] width 166 height 19
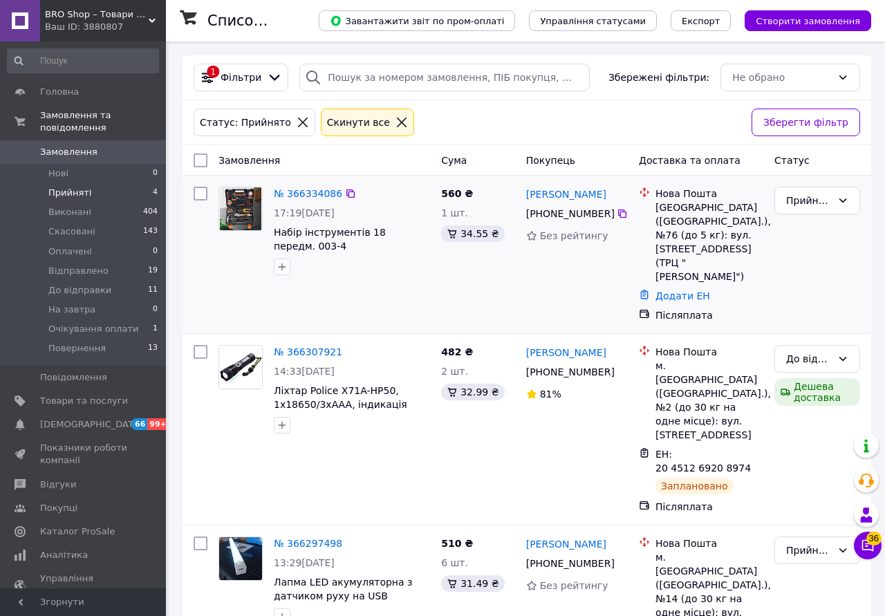
click at [310, 187] on div "№ 366334086" at bounding box center [307, 193] width 71 height 17
click at [312, 187] on div "№ 366334086" at bounding box center [307, 193] width 71 height 17
click at [307, 192] on link "№ 366334086" at bounding box center [308, 193] width 68 height 11
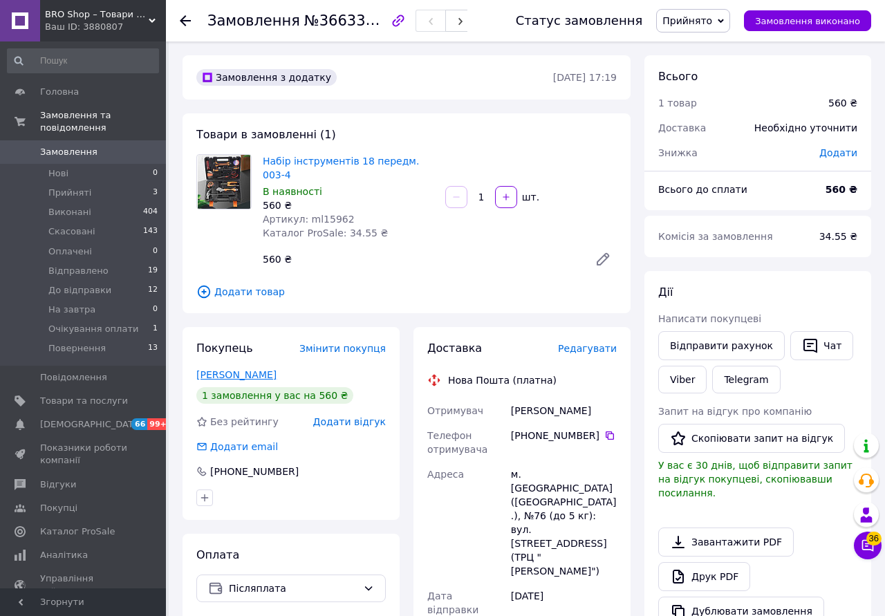
click at [252, 369] on link "[PERSON_NAME]" at bounding box center [236, 374] width 80 height 11
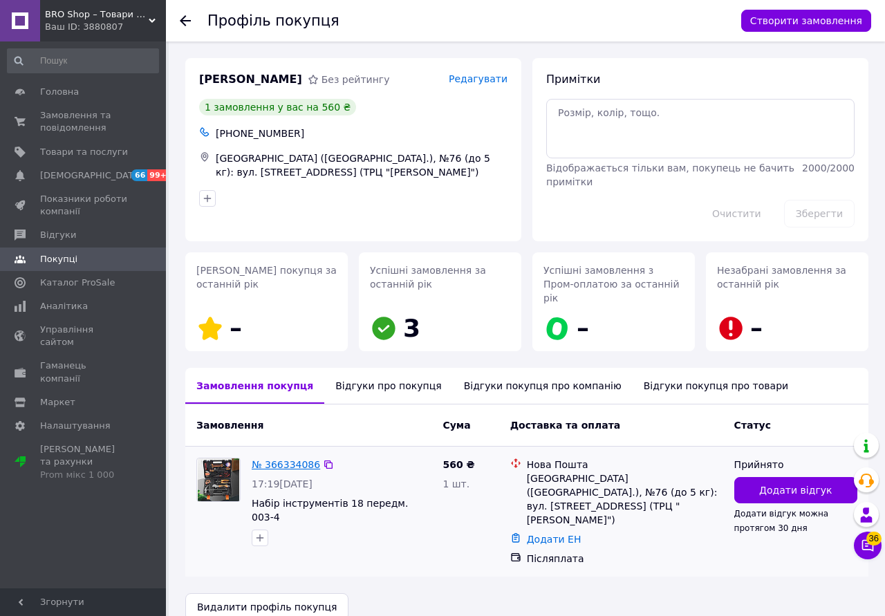
click at [270, 459] on link "№ 366334086" at bounding box center [286, 464] width 68 height 11
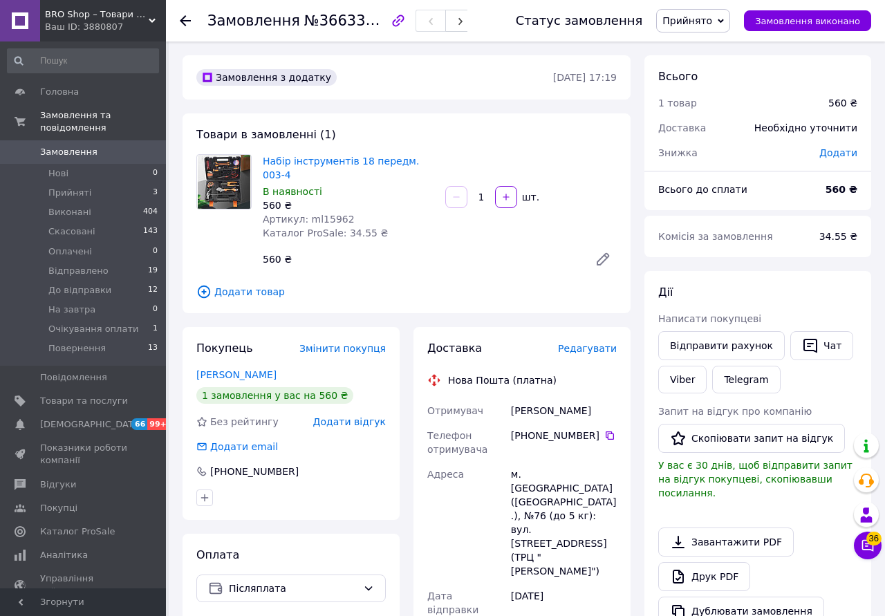
click at [588, 343] on span "Редагувати" at bounding box center [587, 348] width 59 height 11
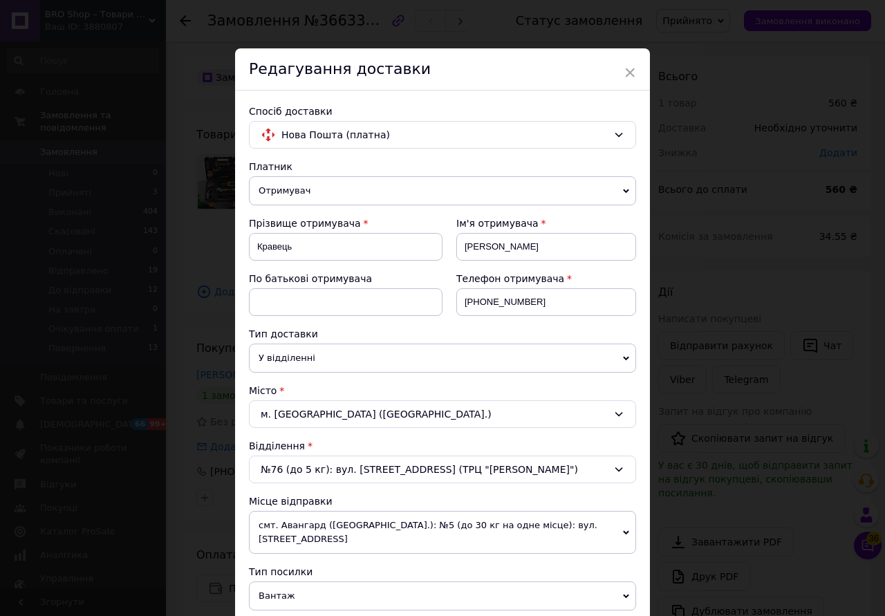
scroll to position [439, 0]
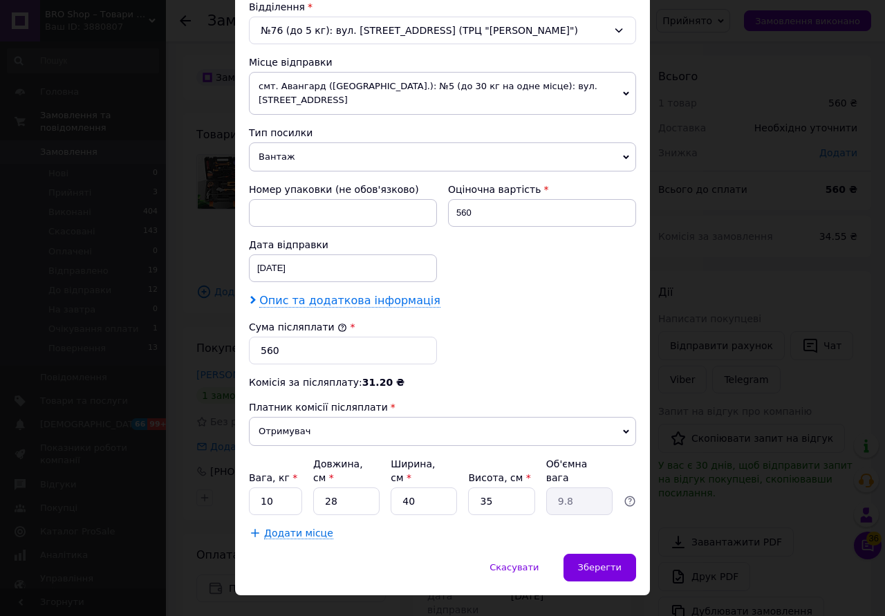
click at [380, 294] on span "Опис та додаткова інформація" at bounding box center [349, 301] width 181 height 14
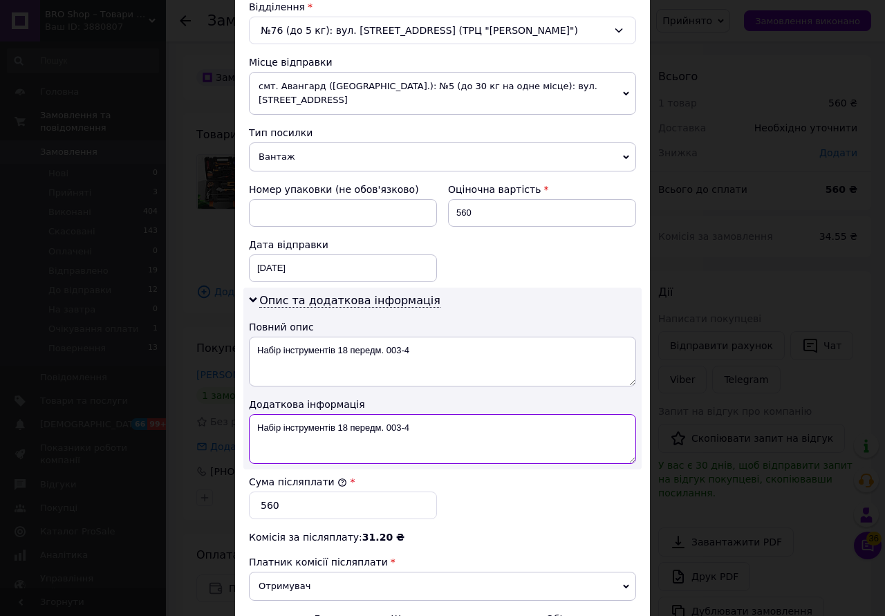
click at [485, 422] on textarea "Набір інструментів 18 передм. 003-4" at bounding box center [442, 439] width 387 height 50
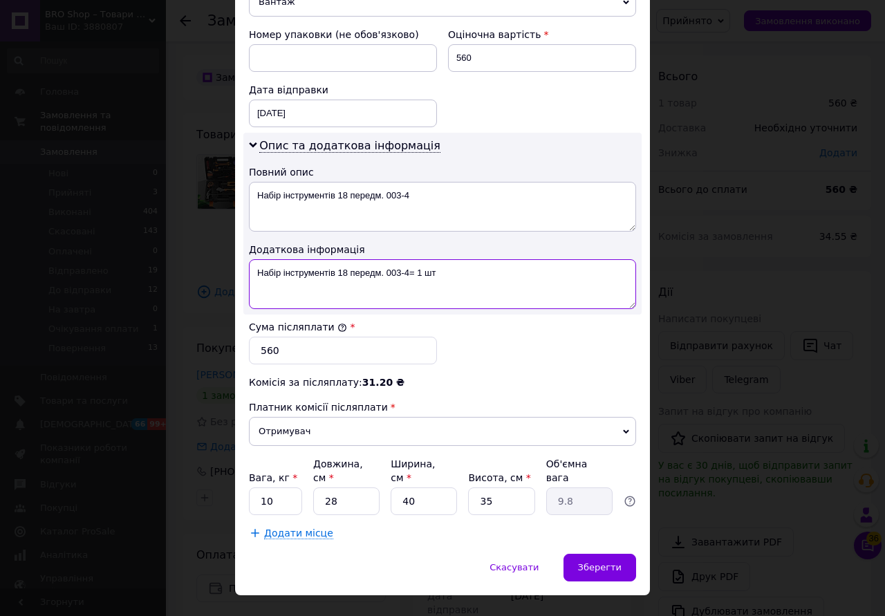
type textarea "Набір інструментів 18 передм. 003-4= 1 шт"
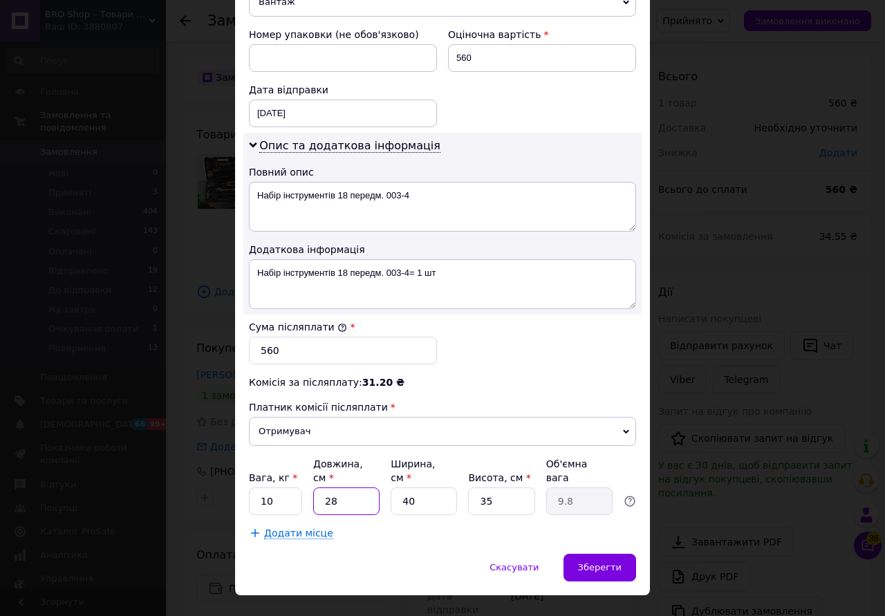
drag, startPoint x: 340, startPoint y: 473, endPoint x: 320, endPoint y: 476, distance: 20.2
click at [320, 487] on input "28" at bounding box center [346, 501] width 66 height 28
drag, startPoint x: 433, startPoint y: 471, endPoint x: 402, endPoint y: 469, distance: 31.2
click at [401, 487] on input "40" at bounding box center [424, 501] width 66 height 28
type input "3"
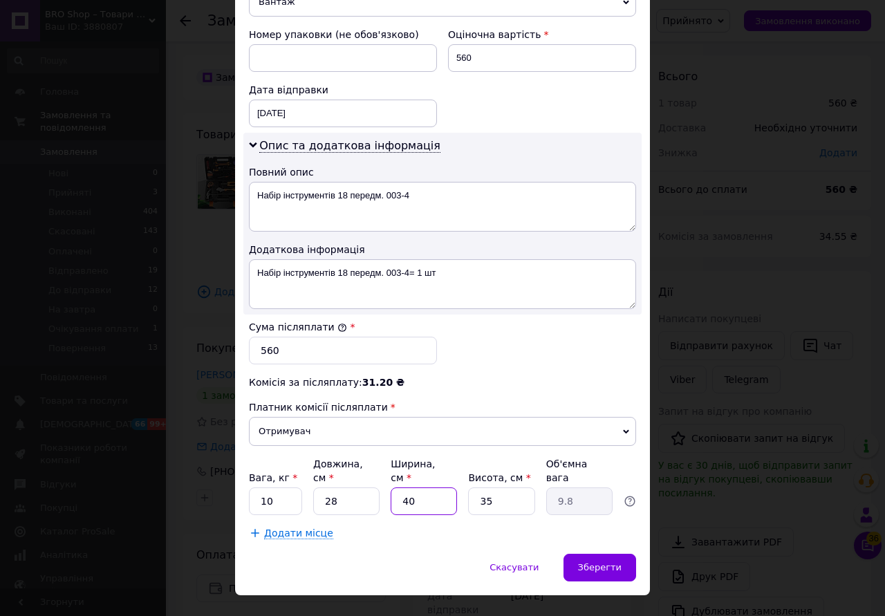
type input "0.74"
type input "35"
type input "8.57"
type input "35"
click at [605, 562] on span "Зберегти" at bounding box center [600, 567] width 44 height 10
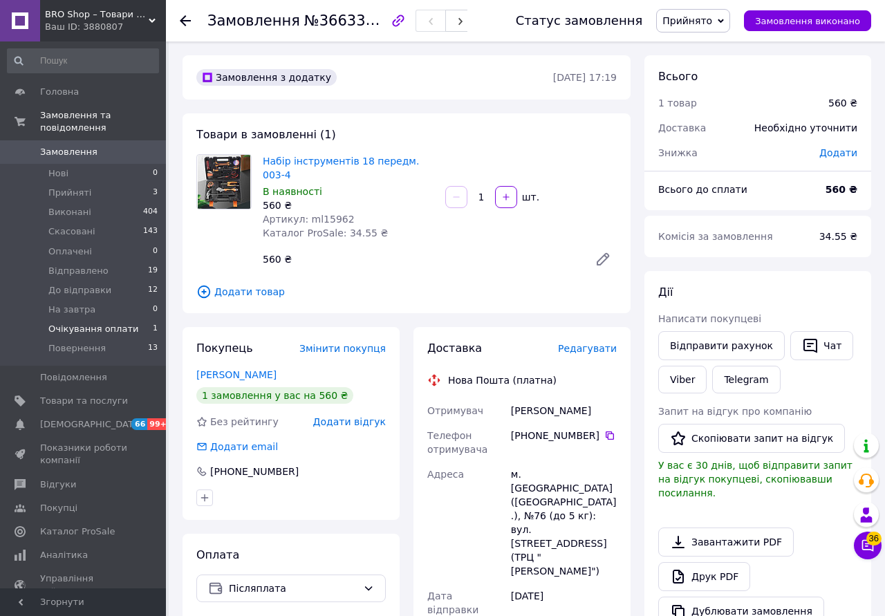
click at [120, 323] on span "Очікування оплати" at bounding box center [93, 329] width 90 height 12
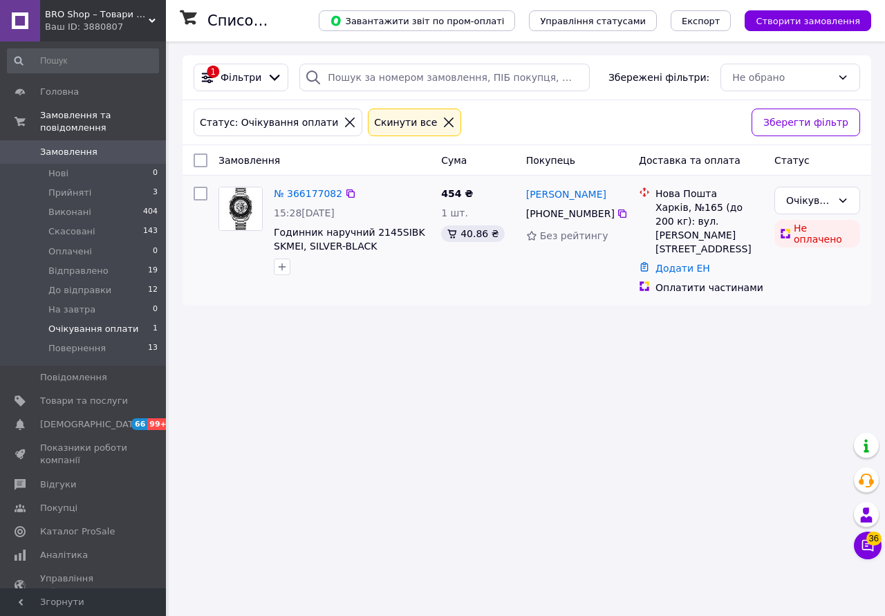
click at [311, 180] on div "№ 366177082 15:28[DATE] Годинник наручний 2145SIBK SKMEI, SILVER-BLACK 454 ₴ 1 …" at bounding box center [526, 241] width 688 height 130
drag, startPoint x: 111, startPoint y: 170, endPoint x: 91, endPoint y: 178, distance: 21.4
click at [108, 171] on ul "Нові 0 Прийняті 3 Виконані 404 Скасовані 143 Оплачені 0 Відправлено 19 До відпр…" at bounding box center [83, 265] width 166 height 202
click at [71, 187] on span "Прийняті" at bounding box center [69, 193] width 43 height 12
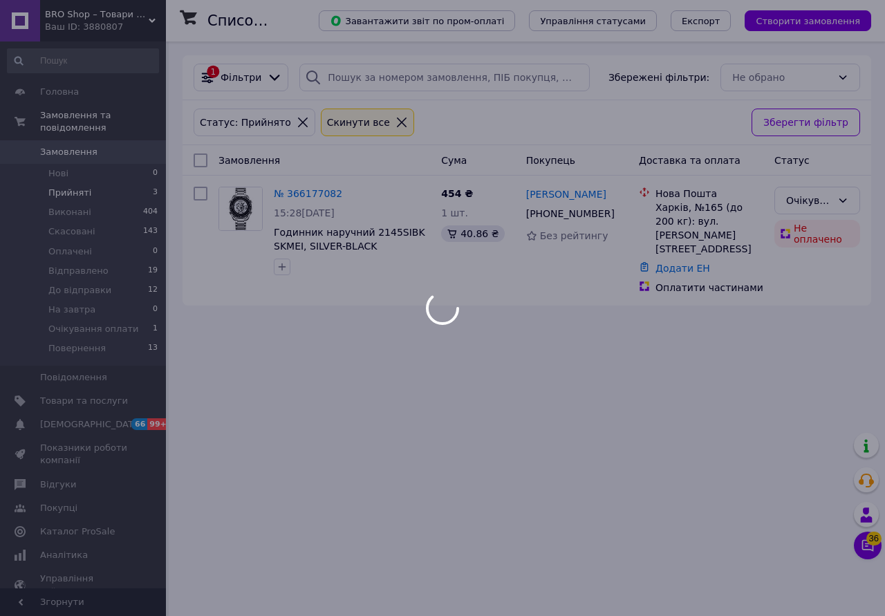
click at [374, 521] on div at bounding box center [442, 308] width 885 height 616
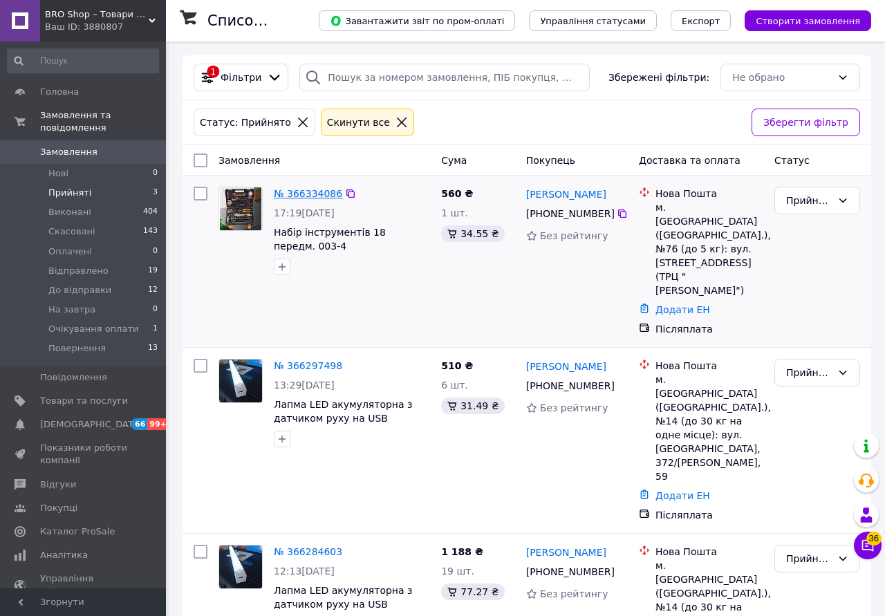
click at [301, 196] on link "№ 366334086" at bounding box center [308, 193] width 68 height 11
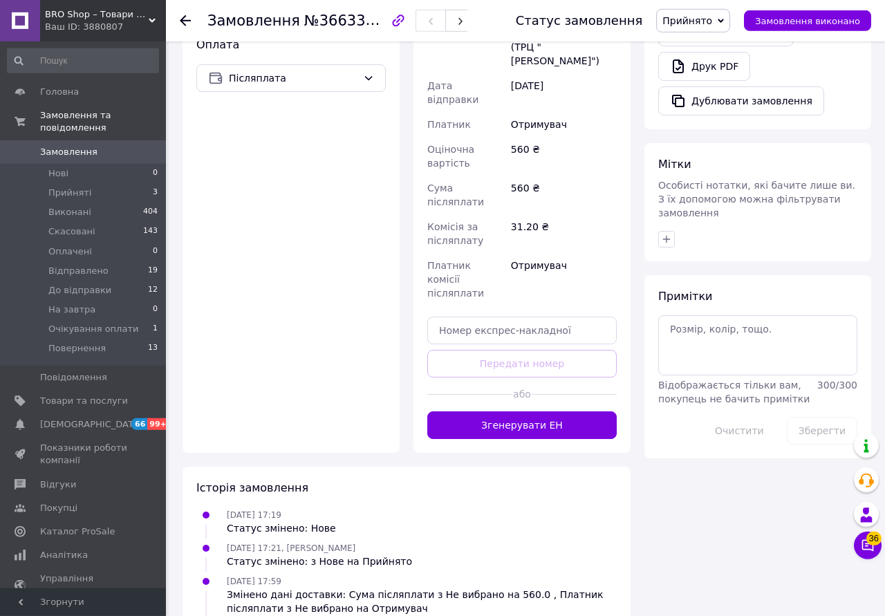
scroll to position [537, 0]
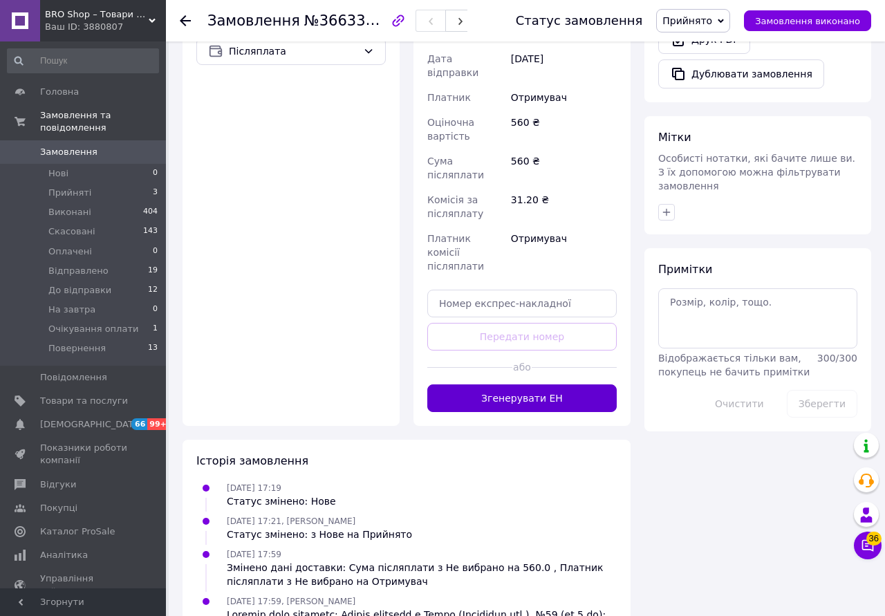
click at [534, 384] on button "Згенерувати ЕН" at bounding box center [521, 398] width 189 height 28
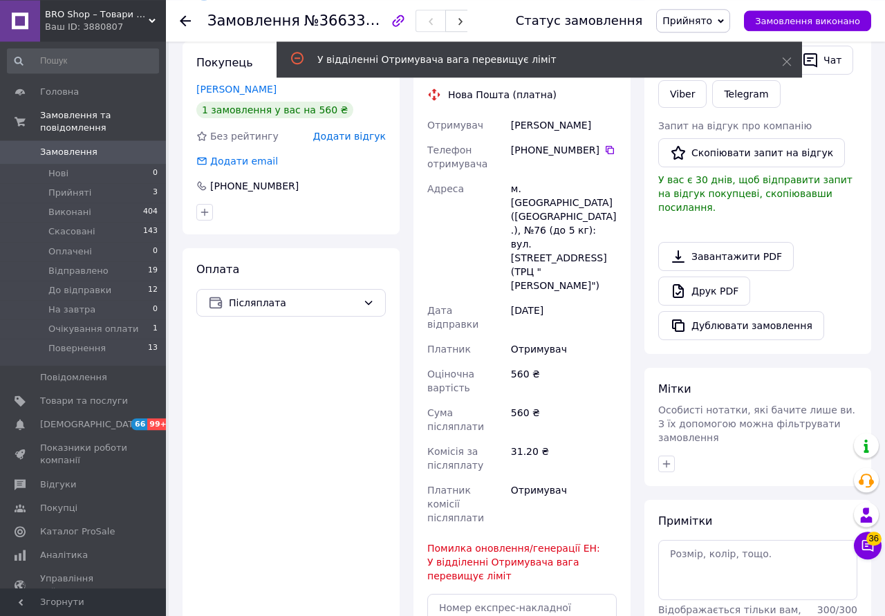
scroll to position [214, 0]
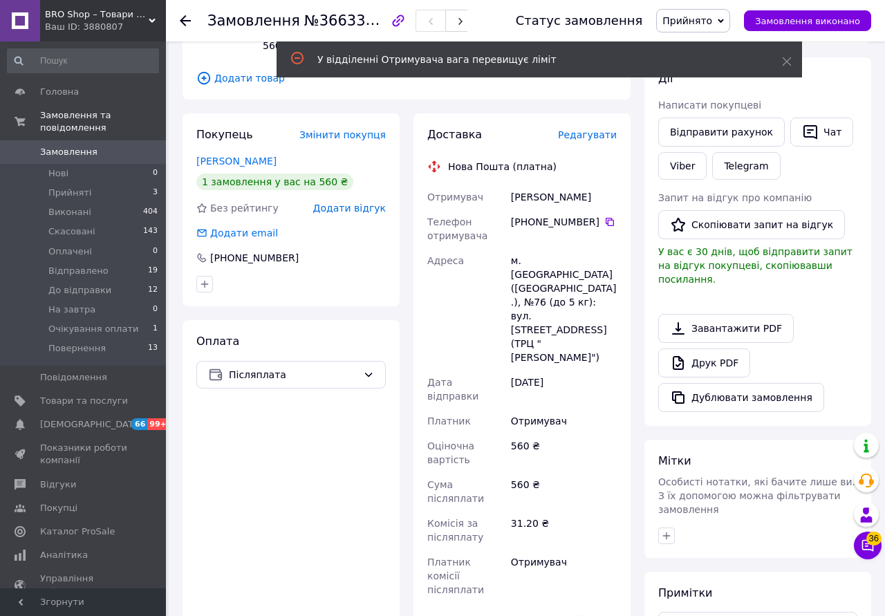
click at [277, 472] on div "Оплата Післяплата" at bounding box center [290, 561] width 217 height 482
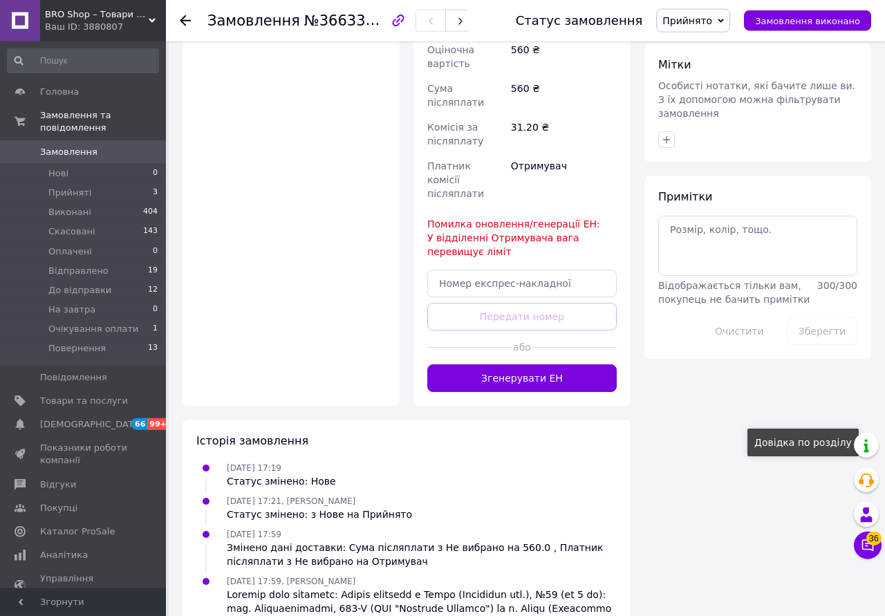
scroll to position [607, 0]
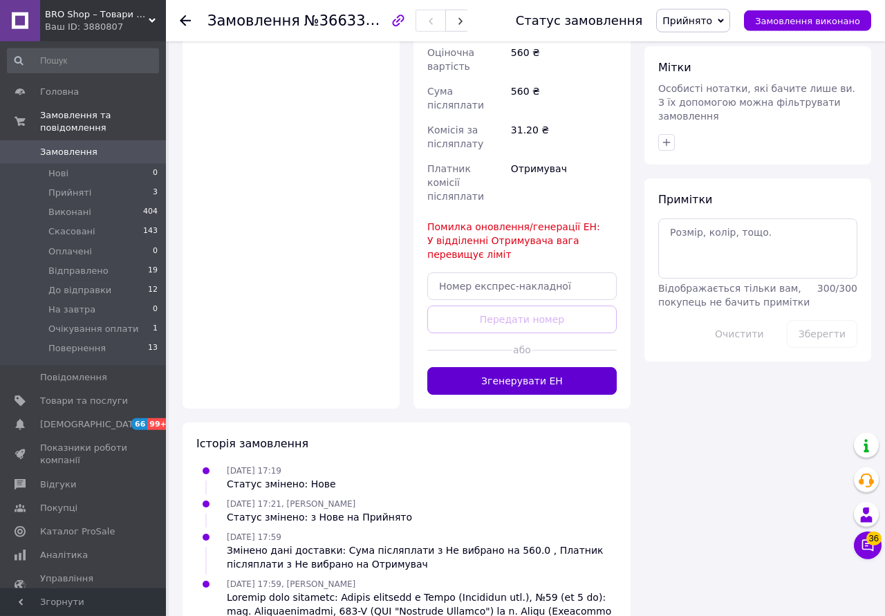
click at [572, 367] on button "Згенерувати ЕН" at bounding box center [521, 381] width 189 height 28
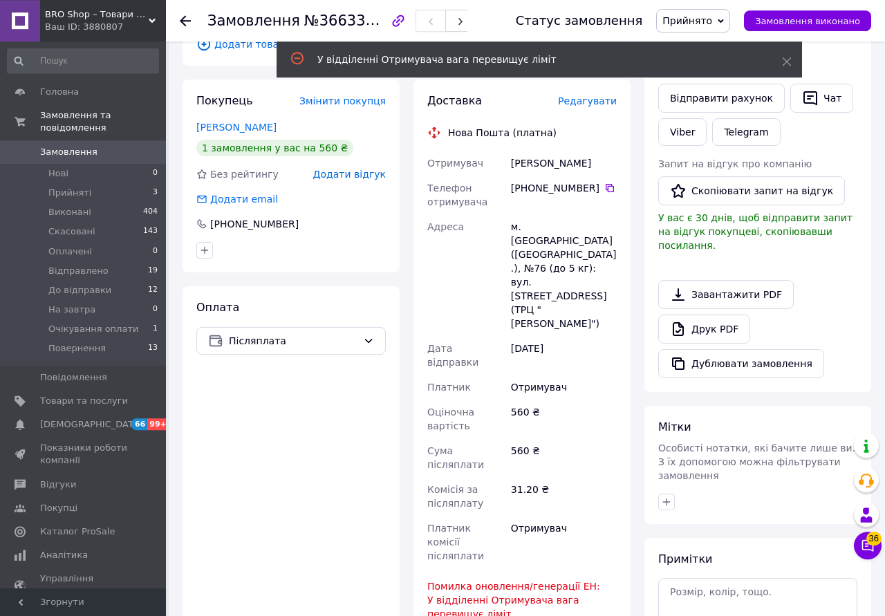
scroll to position [180, 0]
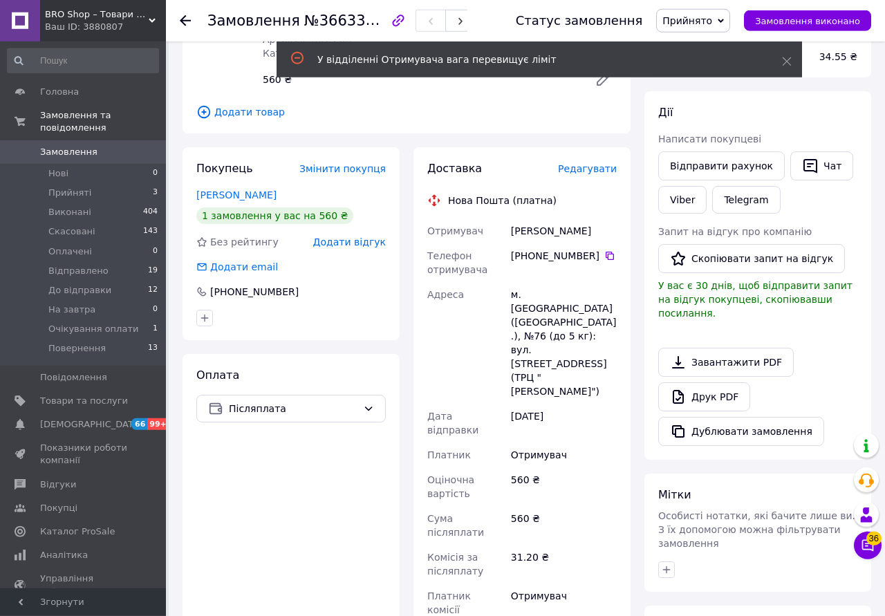
click at [593, 163] on span "Редагувати" at bounding box center [587, 168] width 59 height 11
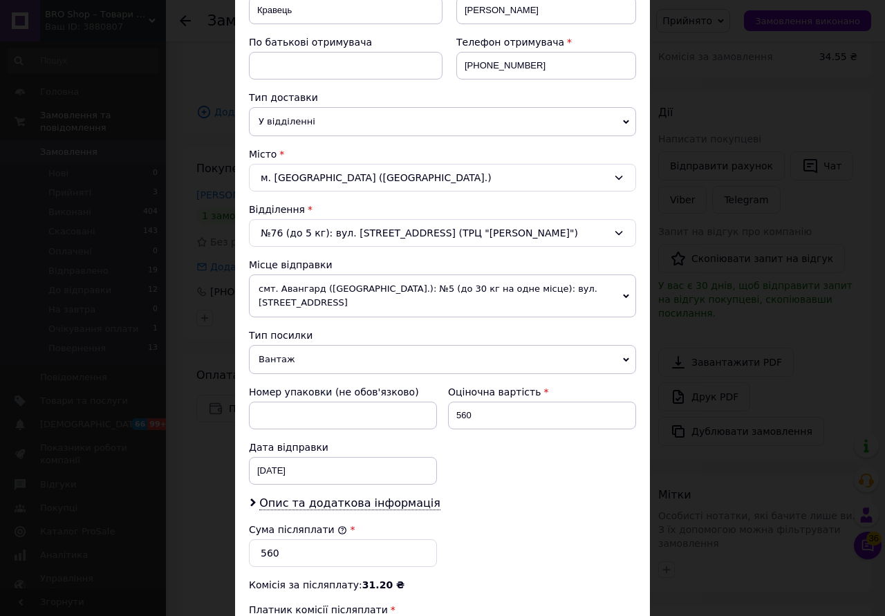
scroll to position [231, 0]
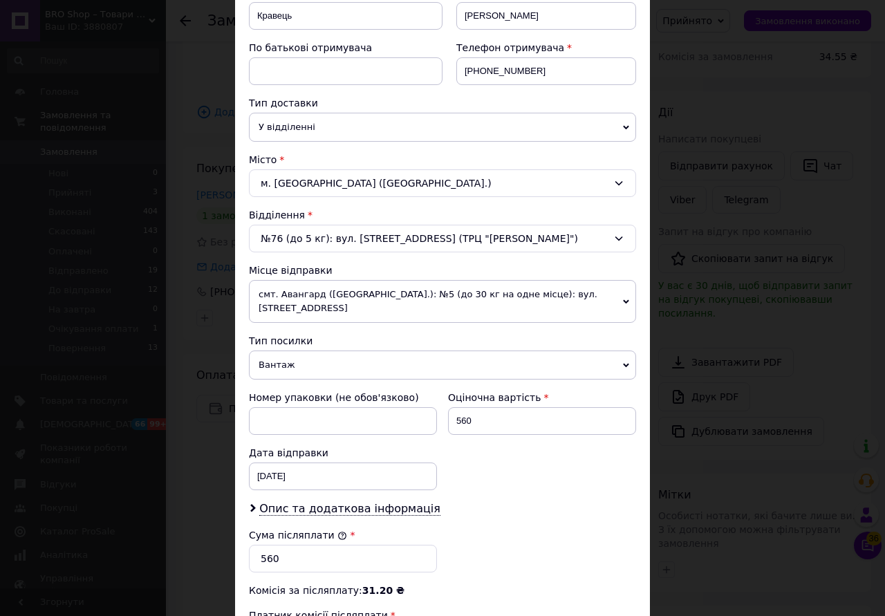
click at [572, 238] on div "№76 (до 5 кг): вул. [STREET_ADDRESS] (ТРЦ "[PERSON_NAME]")" at bounding box center [442, 239] width 387 height 28
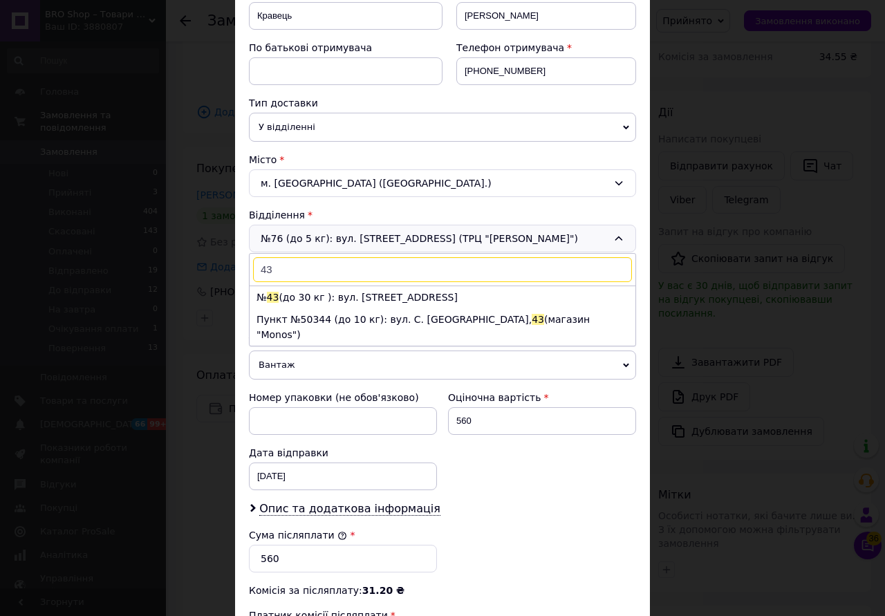
scroll to position [0, 0]
type input "43"
click at [373, 299] on li "№ 43 (до 30 кг ): вул. [STREET_ADDRESS]" at bounding box center [443, 297] width 386 height 22
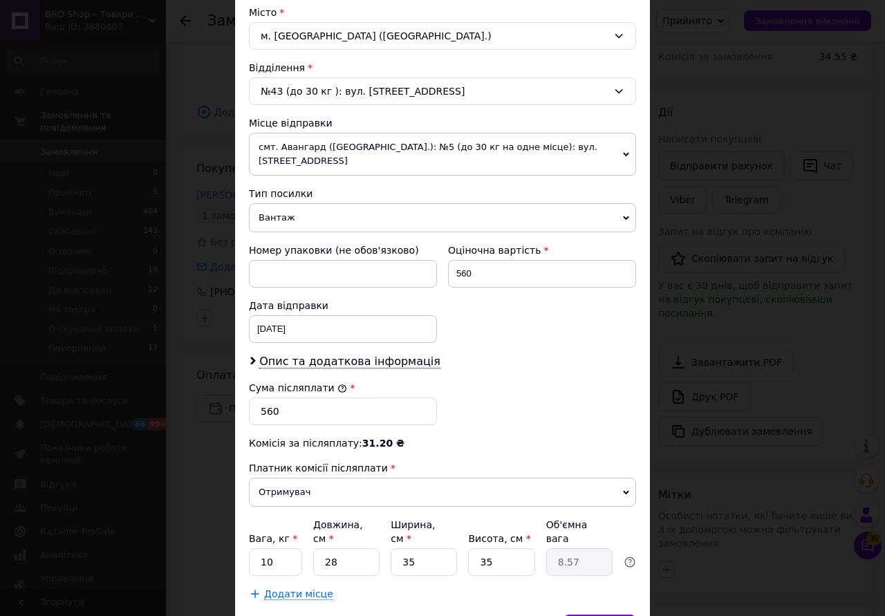
scroll to position [439, 0]
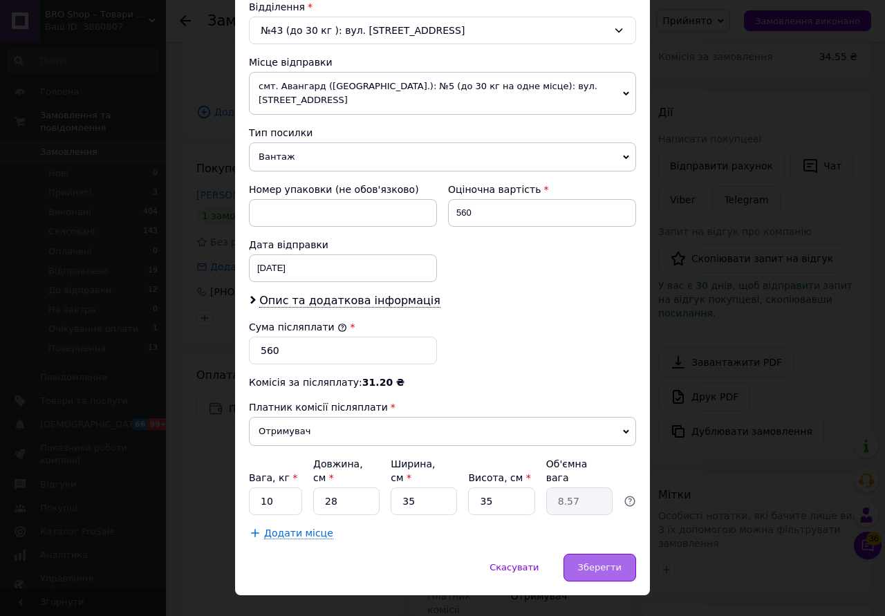
click at [615, 562] on span "Зберегти" at bounding box center [600, 567] width 44 height 10
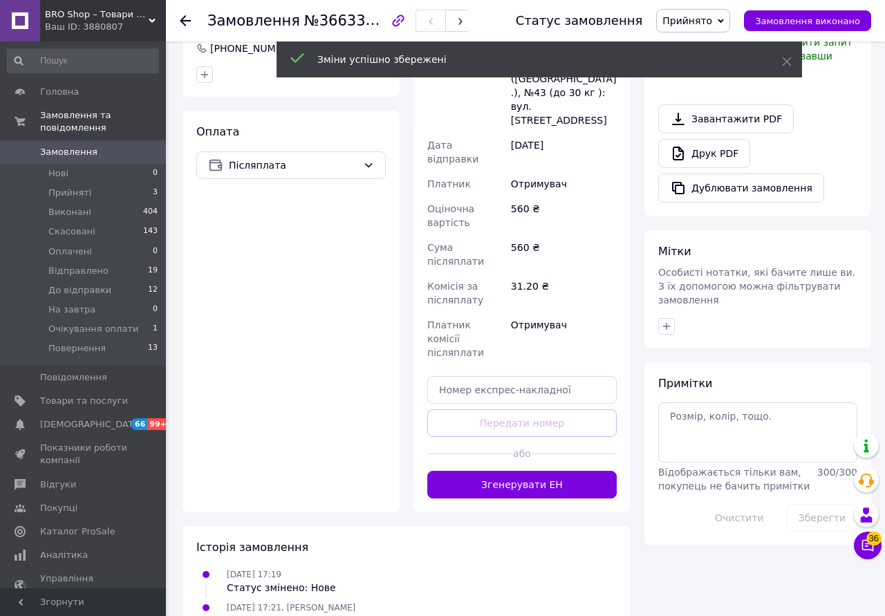
scroll to position [430, 0]
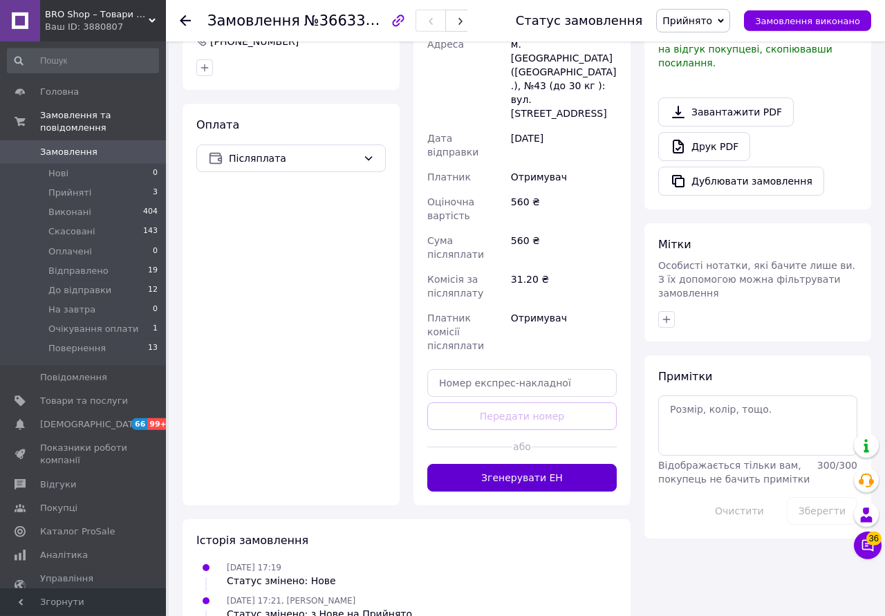
click at [577, 464] on button "Згенерувати ЕН" at bounding box center [521, 478] width 189 height 28
click at [730, 17] on span "Прийнято" at bounding box center [693, 21] width 74 height 24
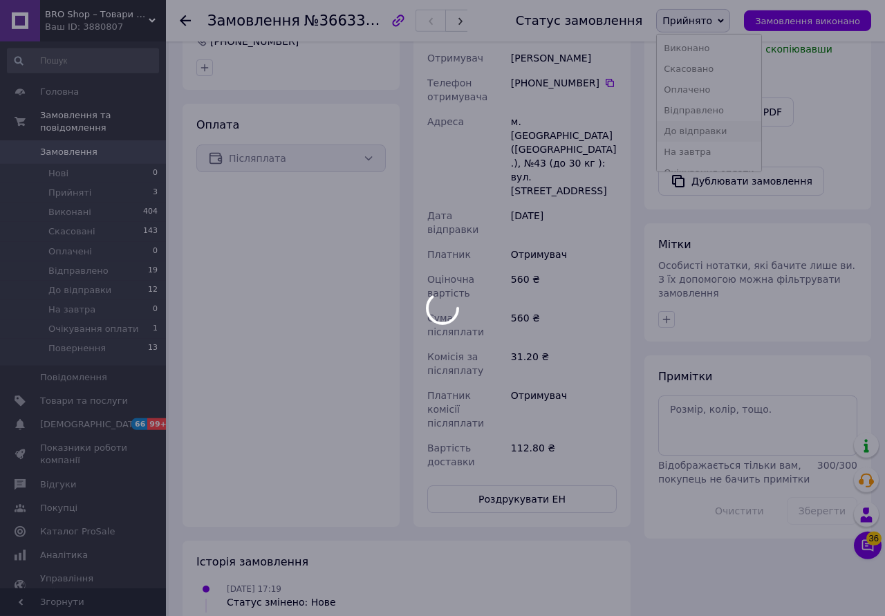
click at [741, 133] on div at bounding box center [442, 308] width 885 height 616
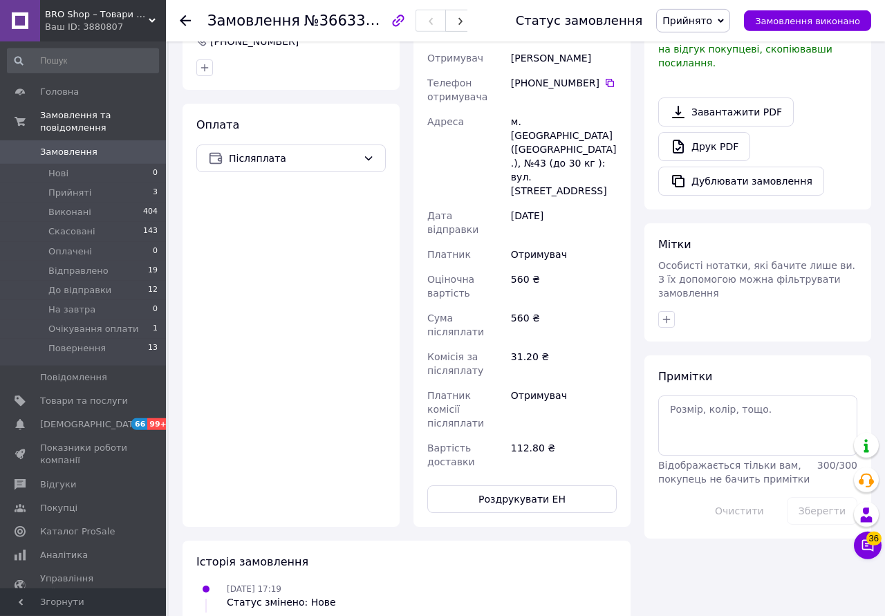
click at [730, 24] on span "Прийнято" at bounding box center [693, 21] width 74 height 24
click at [726, 130] on li "До відправки" at bounding box center [709, 131] width 104 height 21
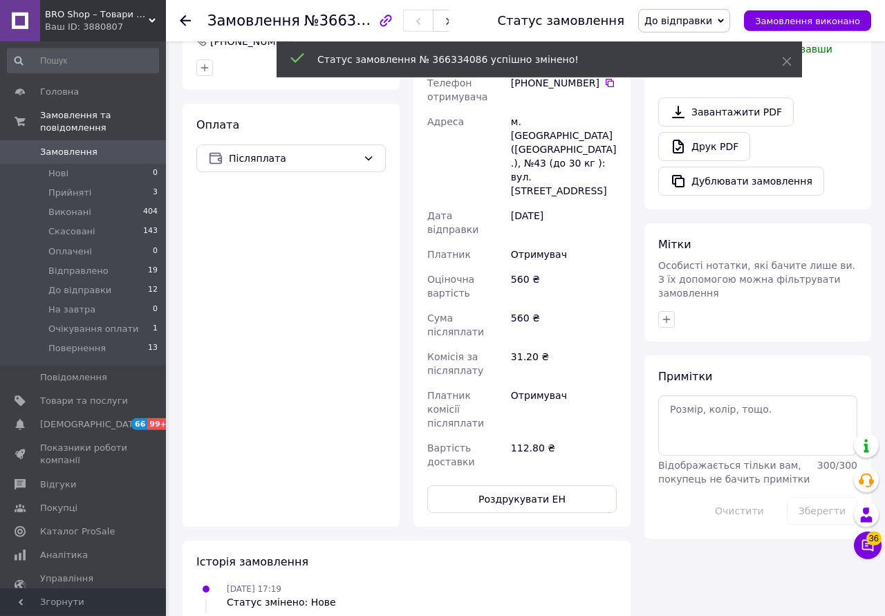
click at [131, 15] on span "BRO Shop – Товари для дому та відпочинку" at bounding box center [97, 14] width 104 height 12
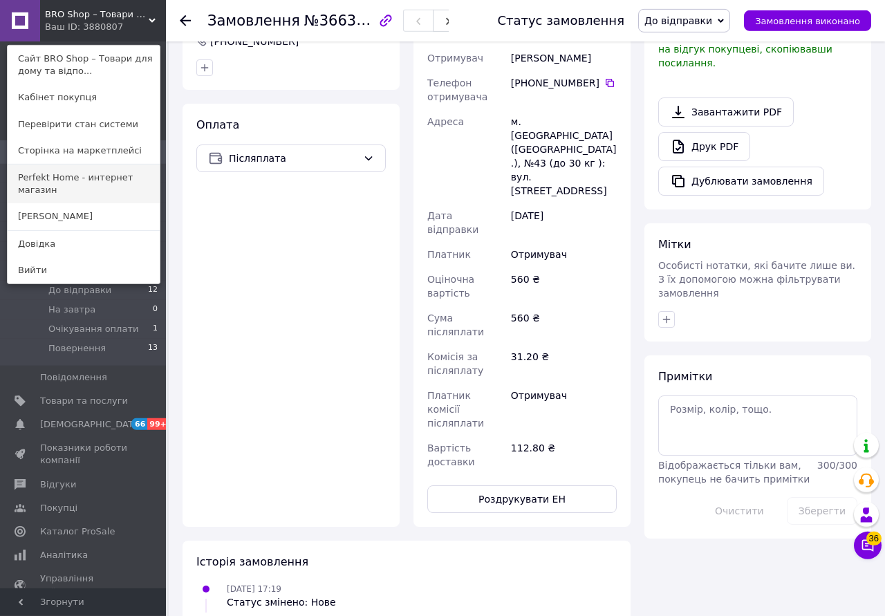
click at [121, 173] on link "Perfekt Home - интернет магазин" at bounding box center [84, 184] width 152 height 39
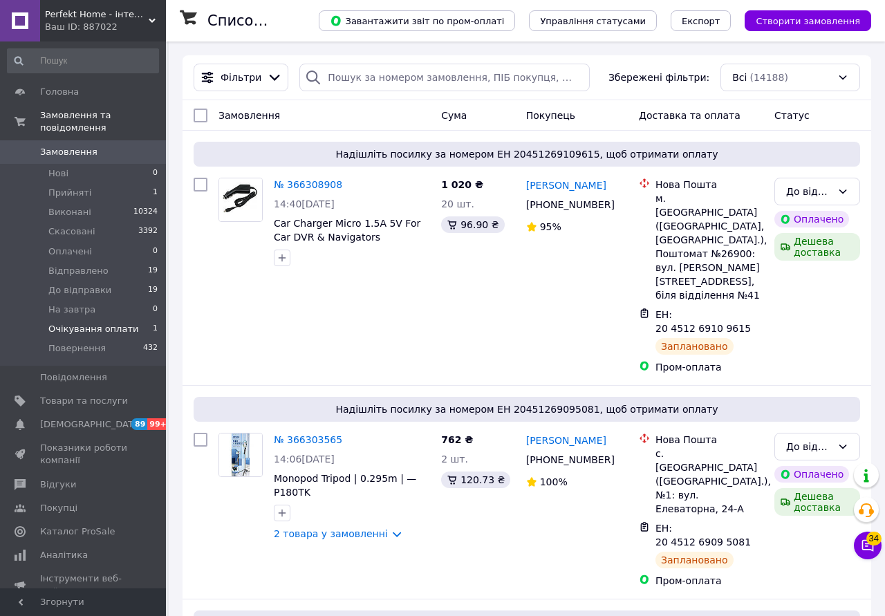
click at [92, 323] on span "Очікування оплати" at bounding box center [93, 329] width 90 height 12
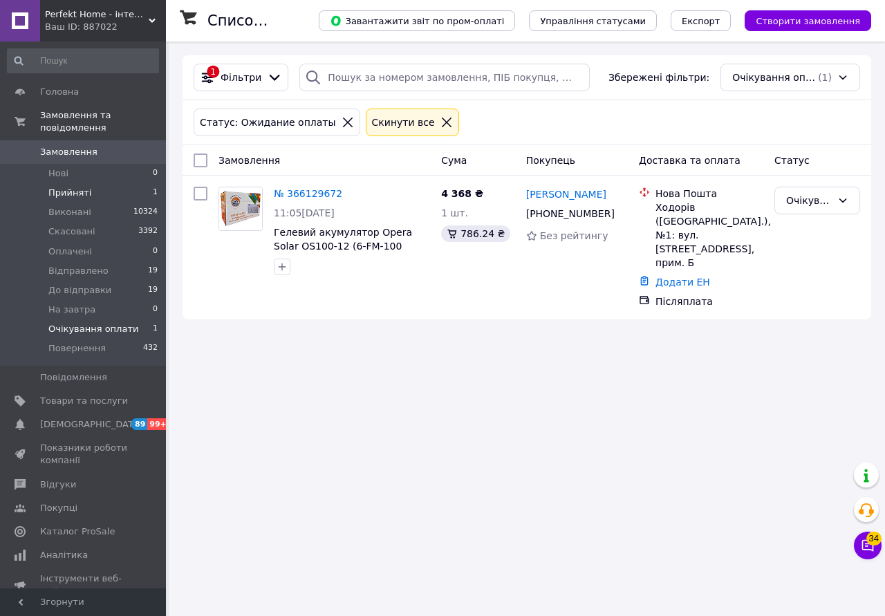
click at [57, 187] on span "Прийняті" at bounding box center [69, 193] width 43 height 12
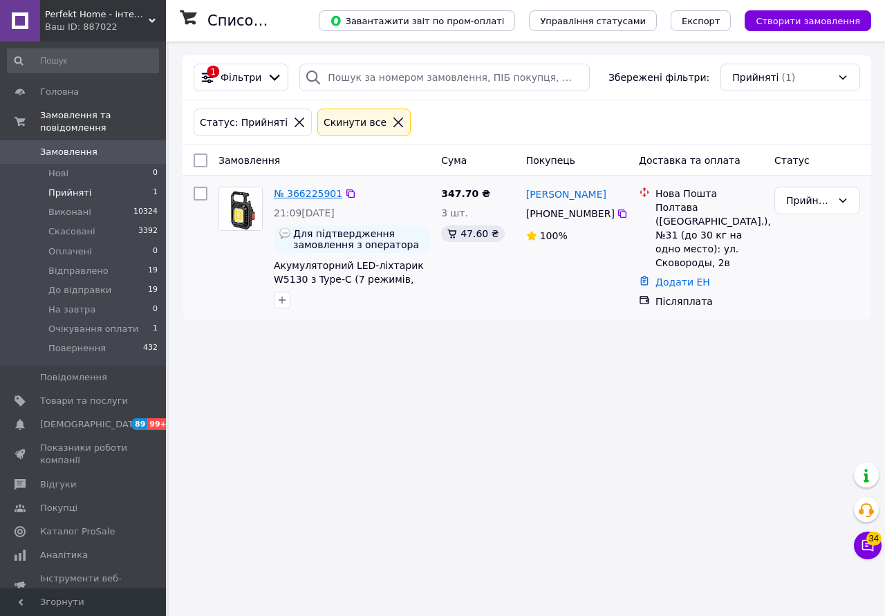
click at [320, 196] on link "№ 366225901" at bounding box center [308, 193] width 68 height 11
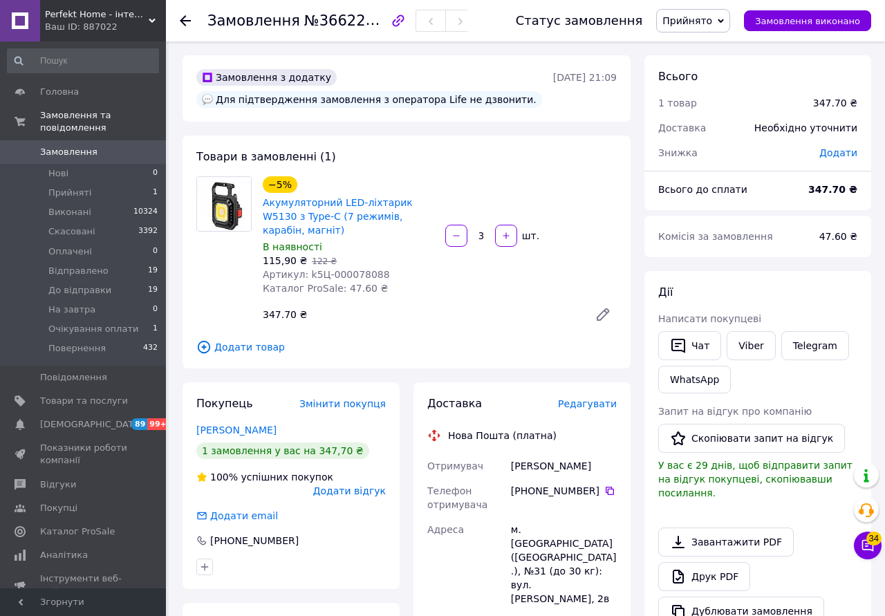
click at [593, 398] on span "Редагувати" at bounding box center [587, 403] width 59 height 11
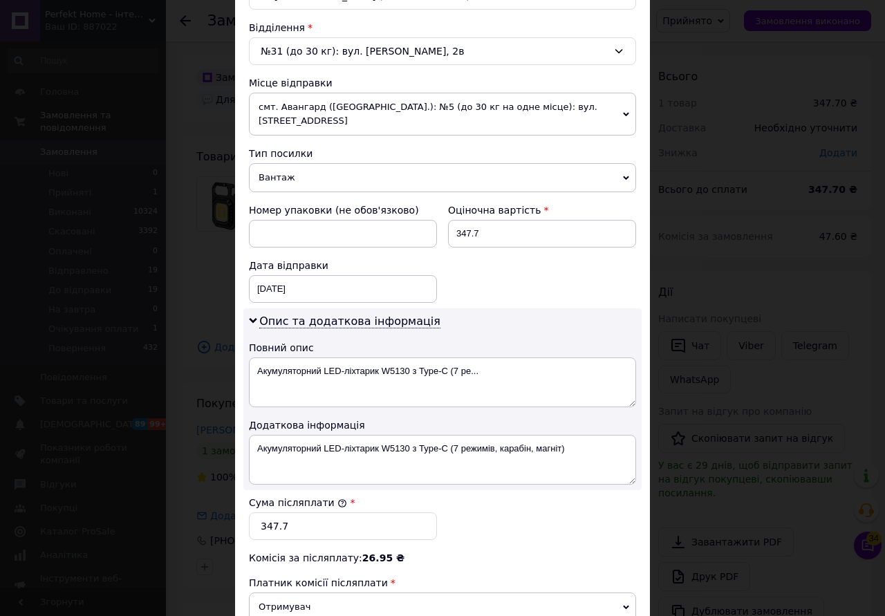
scroll to position [594, 0]
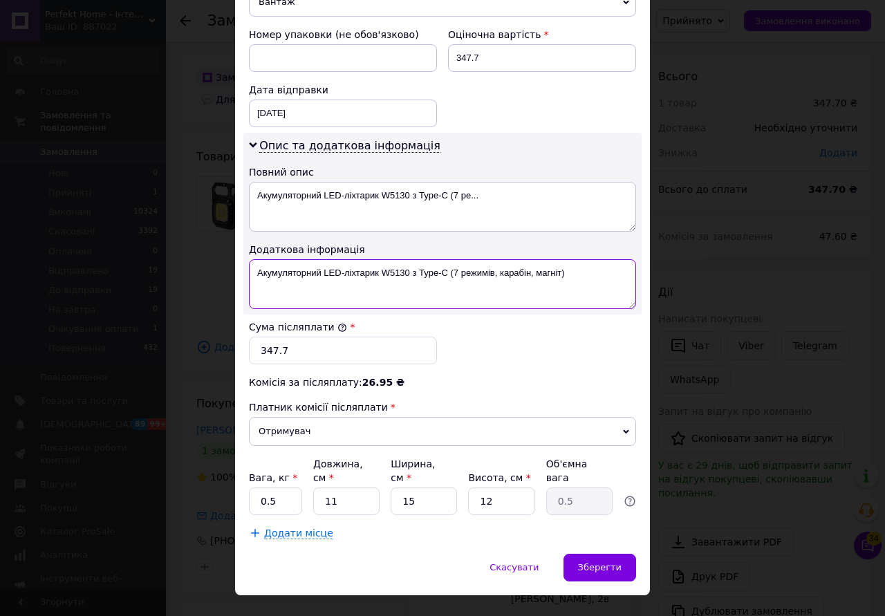
click at [601, 272] on textarea "Акумуляторний LED-ліхтарик W5130 з Type-C (7 режимів, карабін, магніт)" at bounding box center [442, 284] width 387 height 50
type textarea "Акумуляторний LED-ліхтарик W5130 з Type-C (7 режимів, карабін, магніт)= 3 шт"
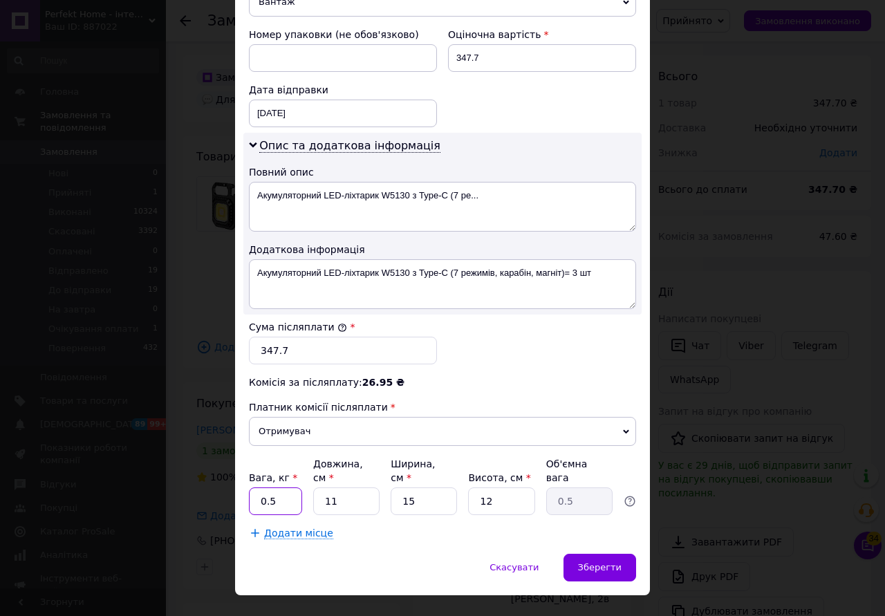
drag, startPoint x: 280, startPoint y: 469, endPoint x: 223, endPoint y: 476, distance: 57.2
click at [249, 487] on input "0.5" at bounding box center [275, 501] width 53 height 28
type input "1"
drag, startPoint x: 349, startPoint y: 465, endPoint x: 270, endPoint y: 468, distance: 79.6
click at [313, 487] on input "11" at bounding box center [346, 501] width 66 height 28
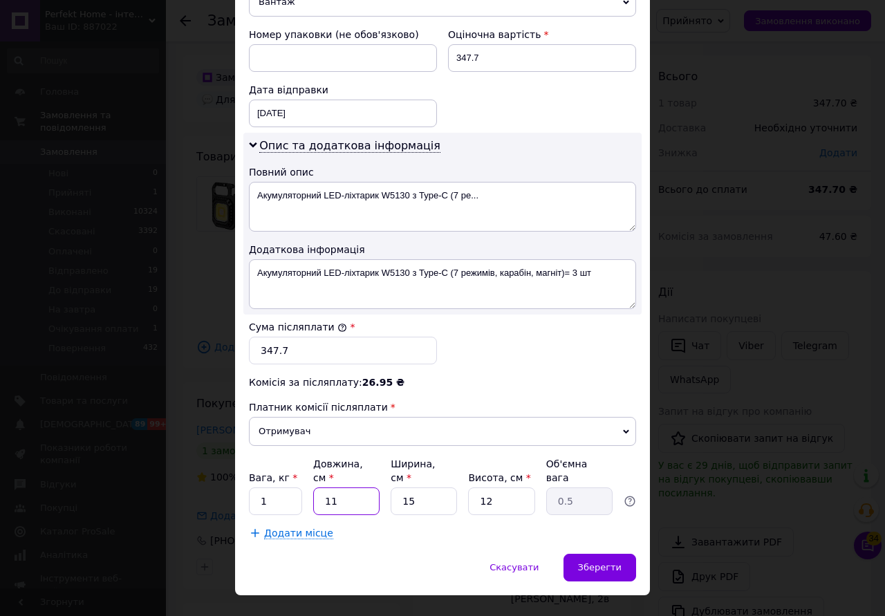
type input "2"
type input "0.1"
type input "20"
type input "0.9"
type input "20"
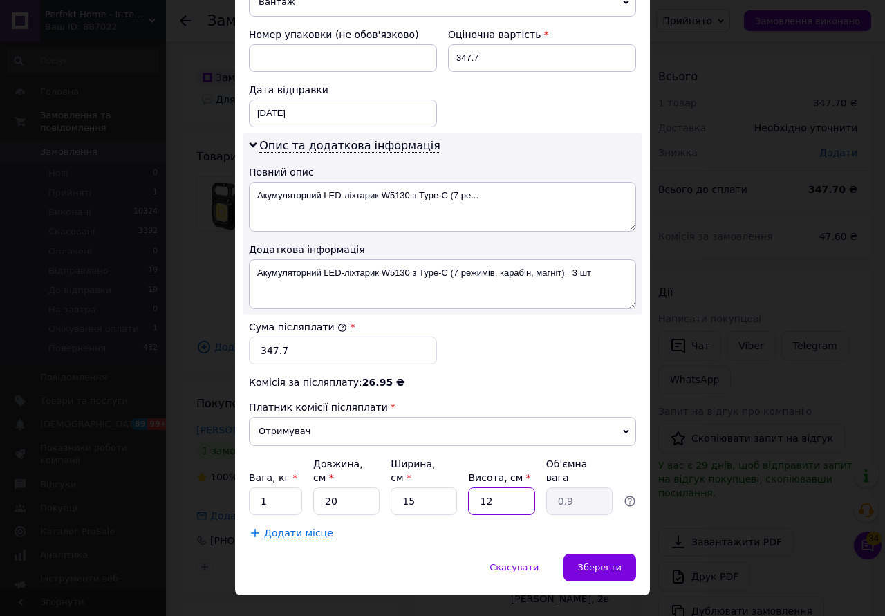
drag, startPoint x: 506, startPoint y: 473, endPoint x: 447, endPoint y: 477, distance: 59.5
click at [468, 487] on input "12" at bounding box center [501, 501] width 66 height 28
type input "1"
type input "0.1"
type input "15"
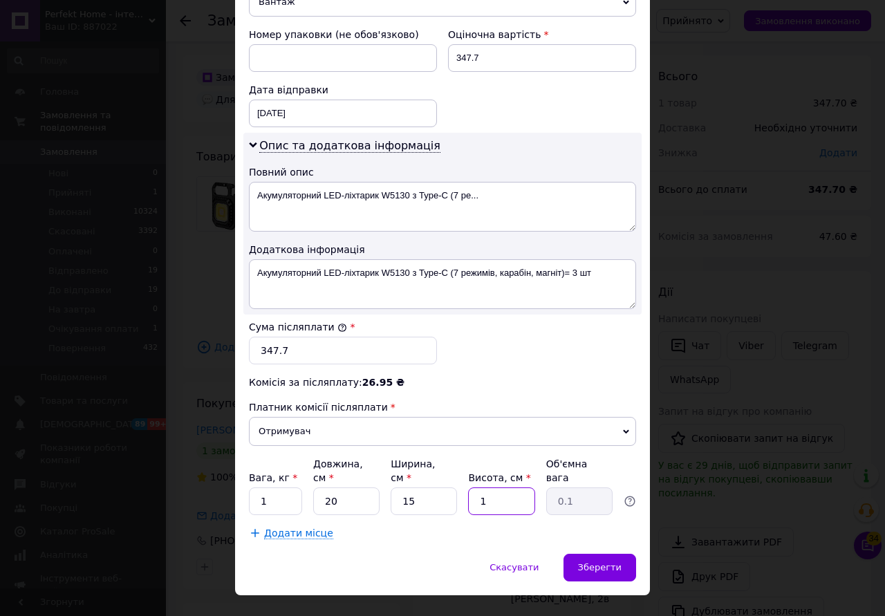
type input "1.13"
type input "15"
click at [619, 562] on span "Зберегти" at bounding box center [600, 567] width 44 height 10
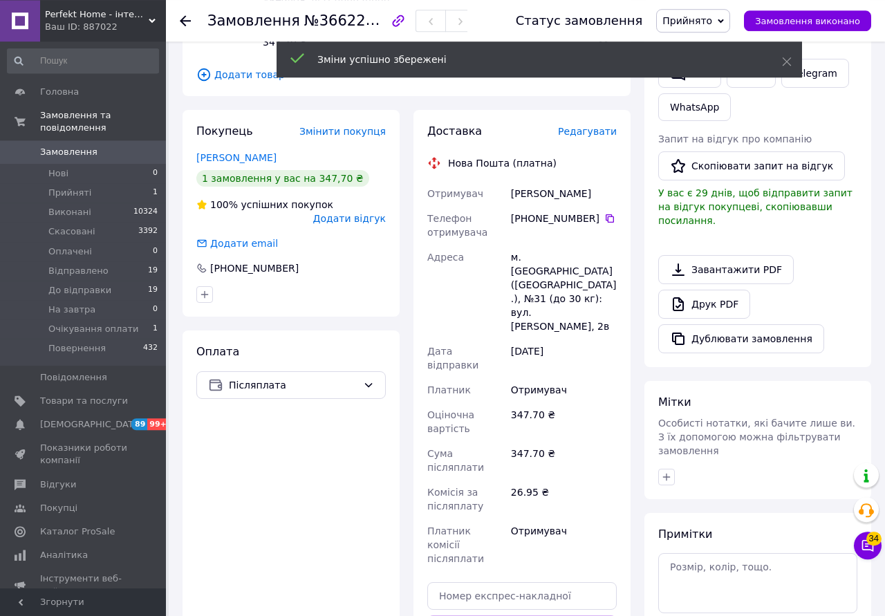
scroll to position [357, 0]
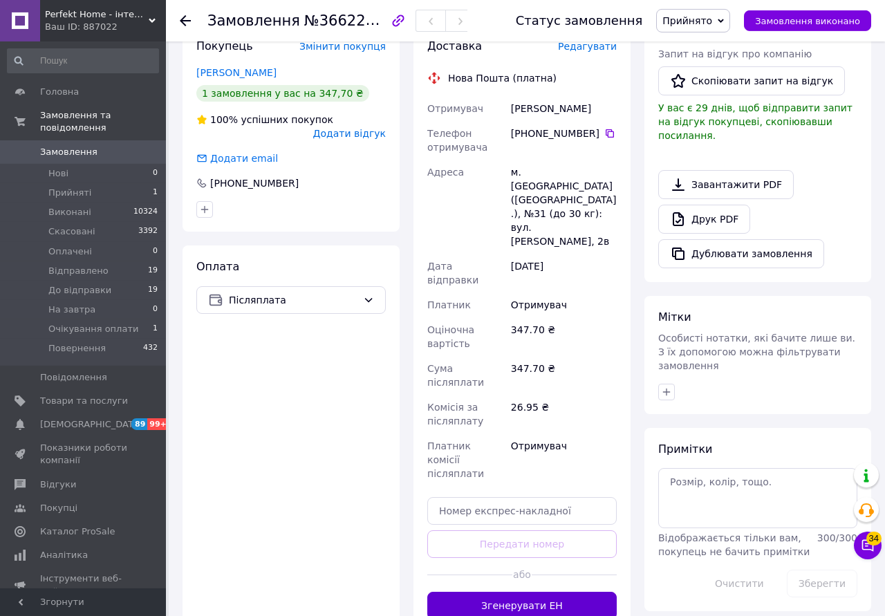
click at [608, 592] on button "Згенерувати ЕН" at bounding box center [521, 606] width 189 height 28
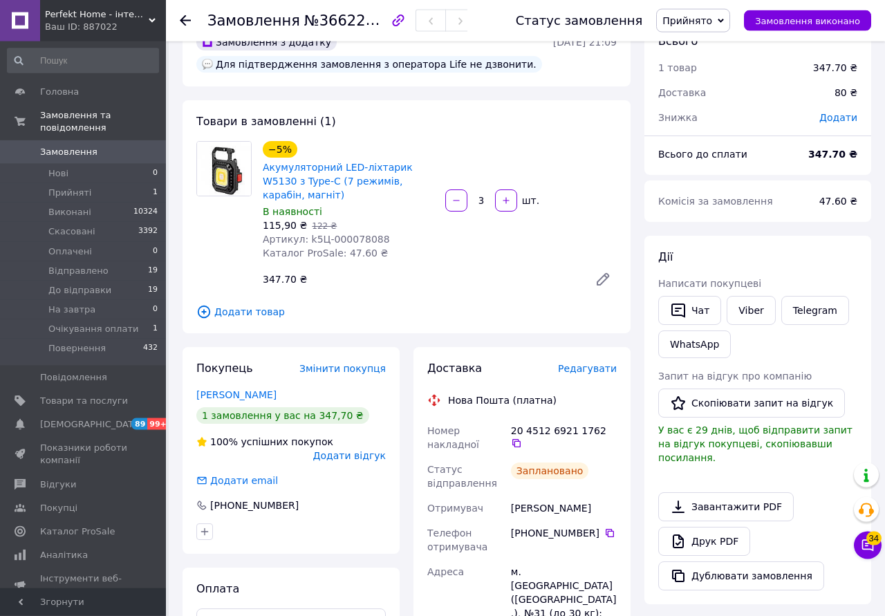
scroll to position [0, 0]
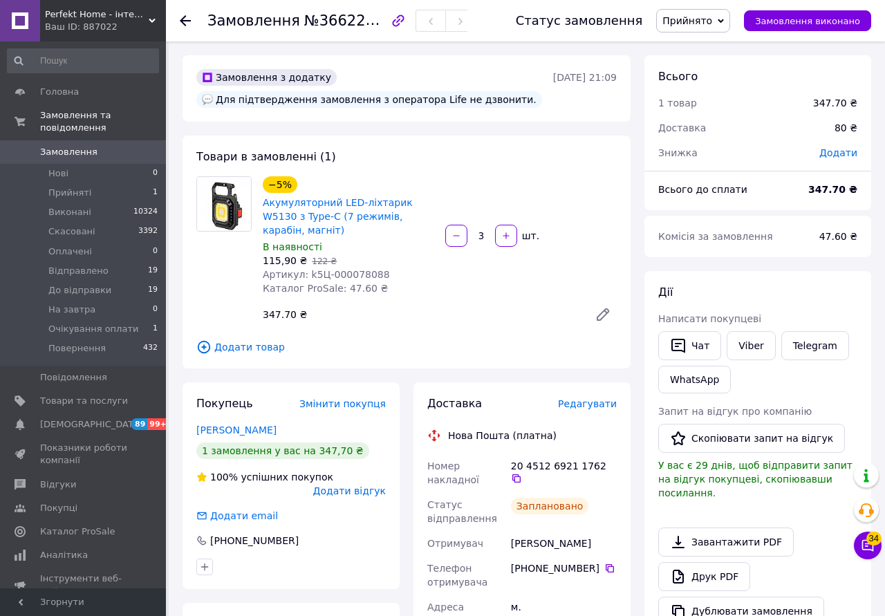
click at [724, 21] on icon at bounding box center [721, 21] width 6 height 6
click at [717, 135] on li "До відправки" at bounding box center [709, 131] width 104 height 21
